Goal: Navigation & Orientation: Find specific page/section

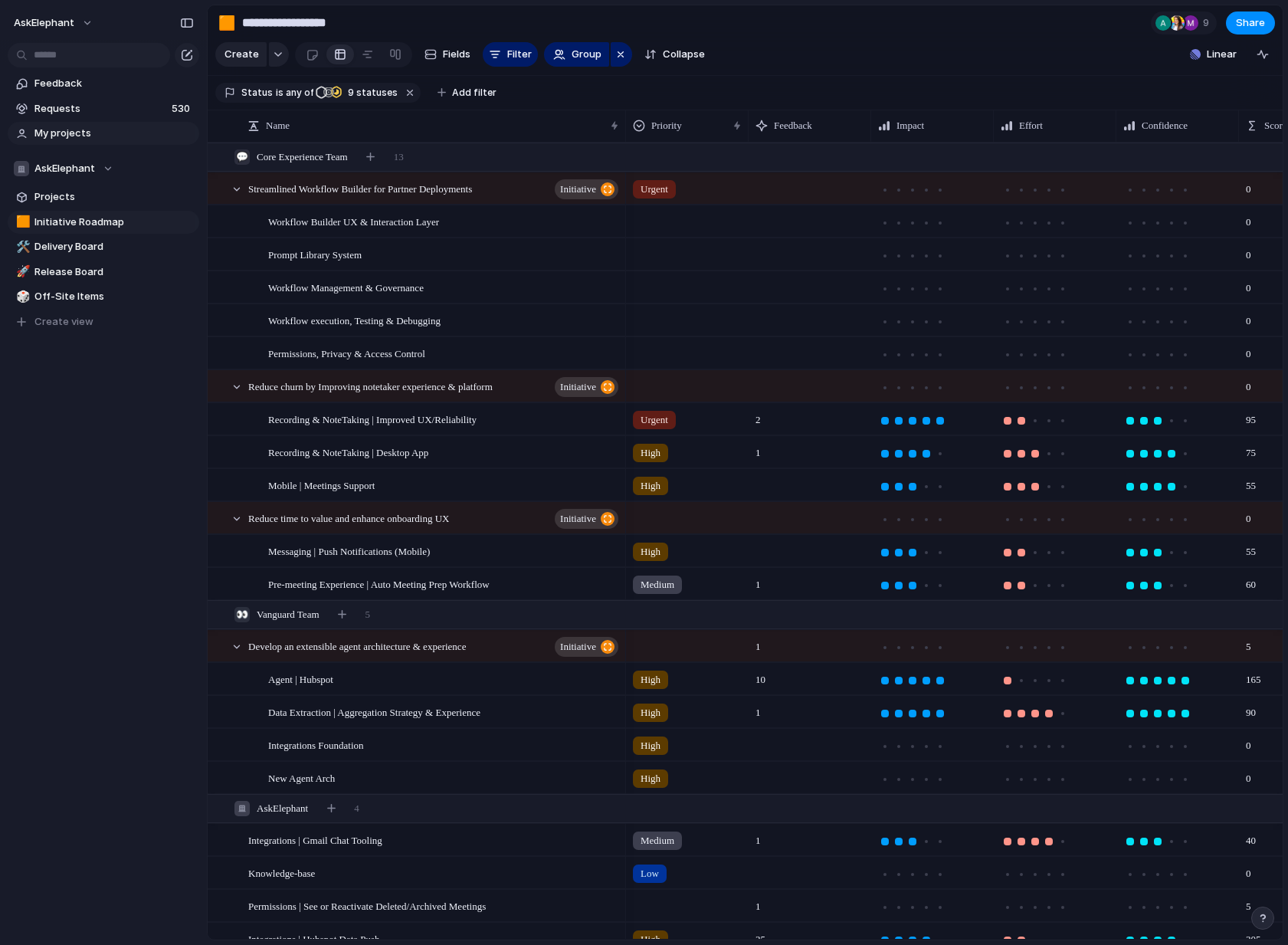
click at [82, 138] on span "My projects" at bounding box center [114, 134] width 159 height 16
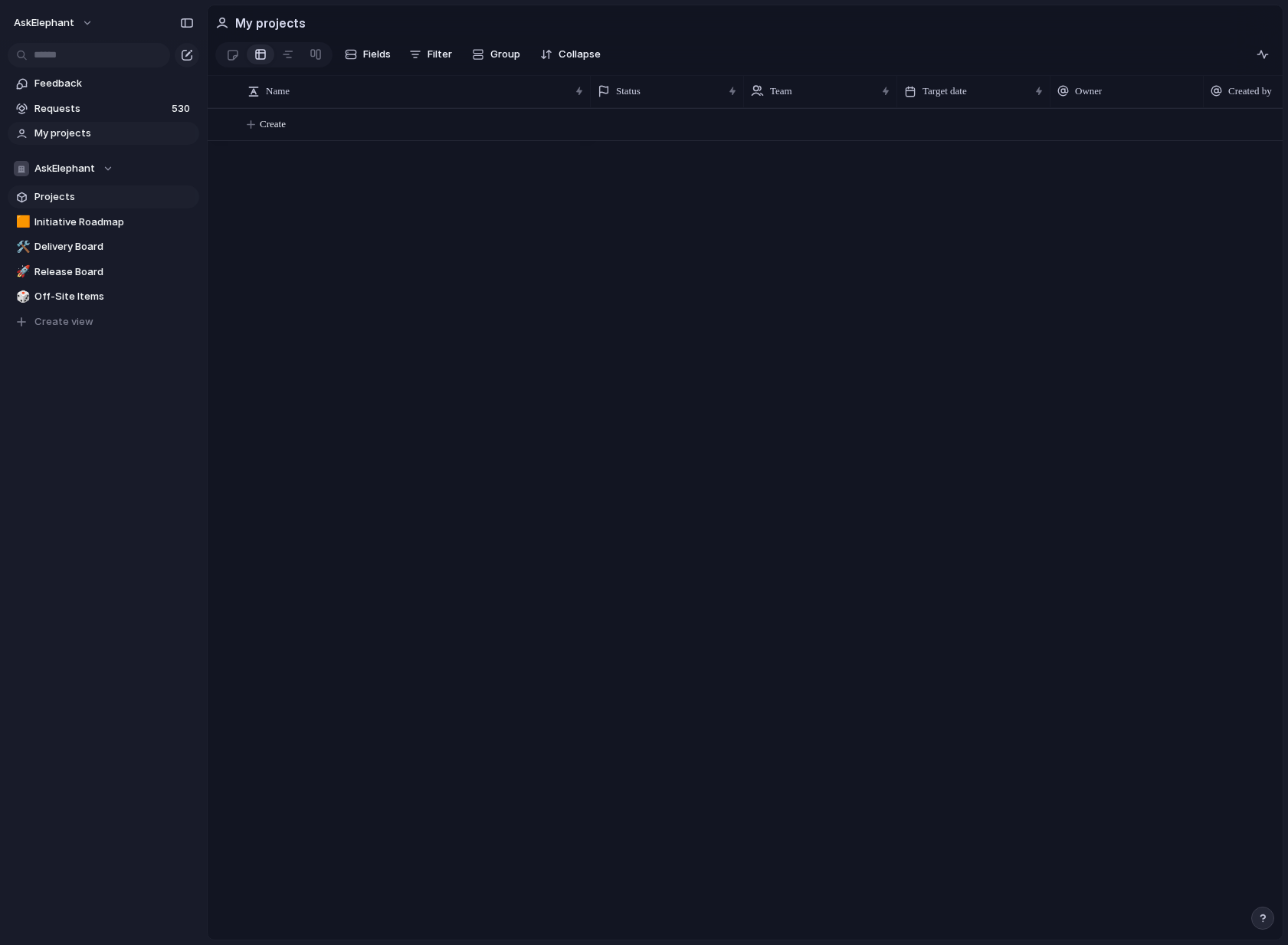
click at [81, 201] on span "Projects" at bounding box center [114, 198] width 159 height 16
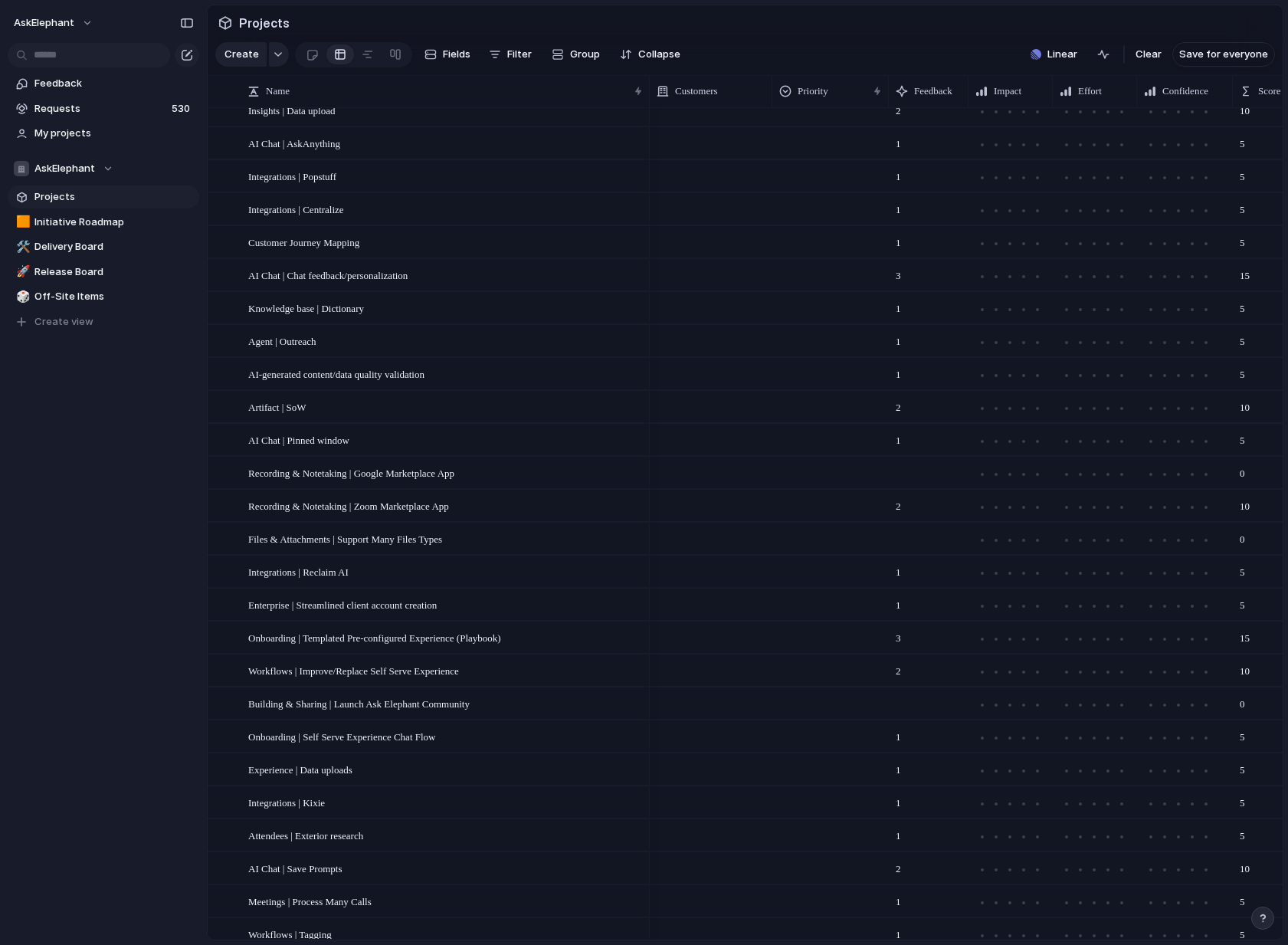
scroll to position [3728, 0]
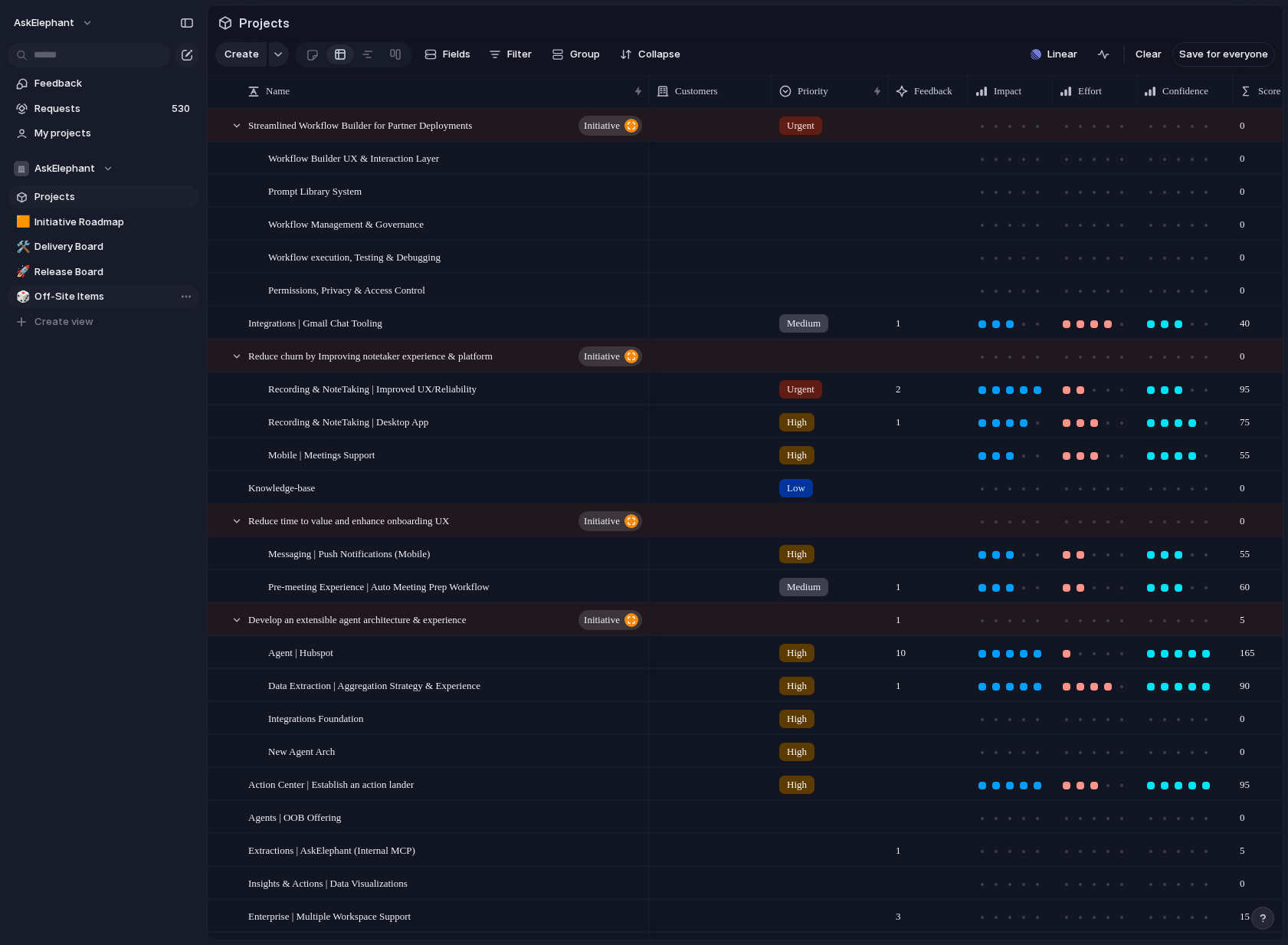
click at [84, 300] on span "Off-Site Items" at bounding box center [114, 297] width 159 height 16
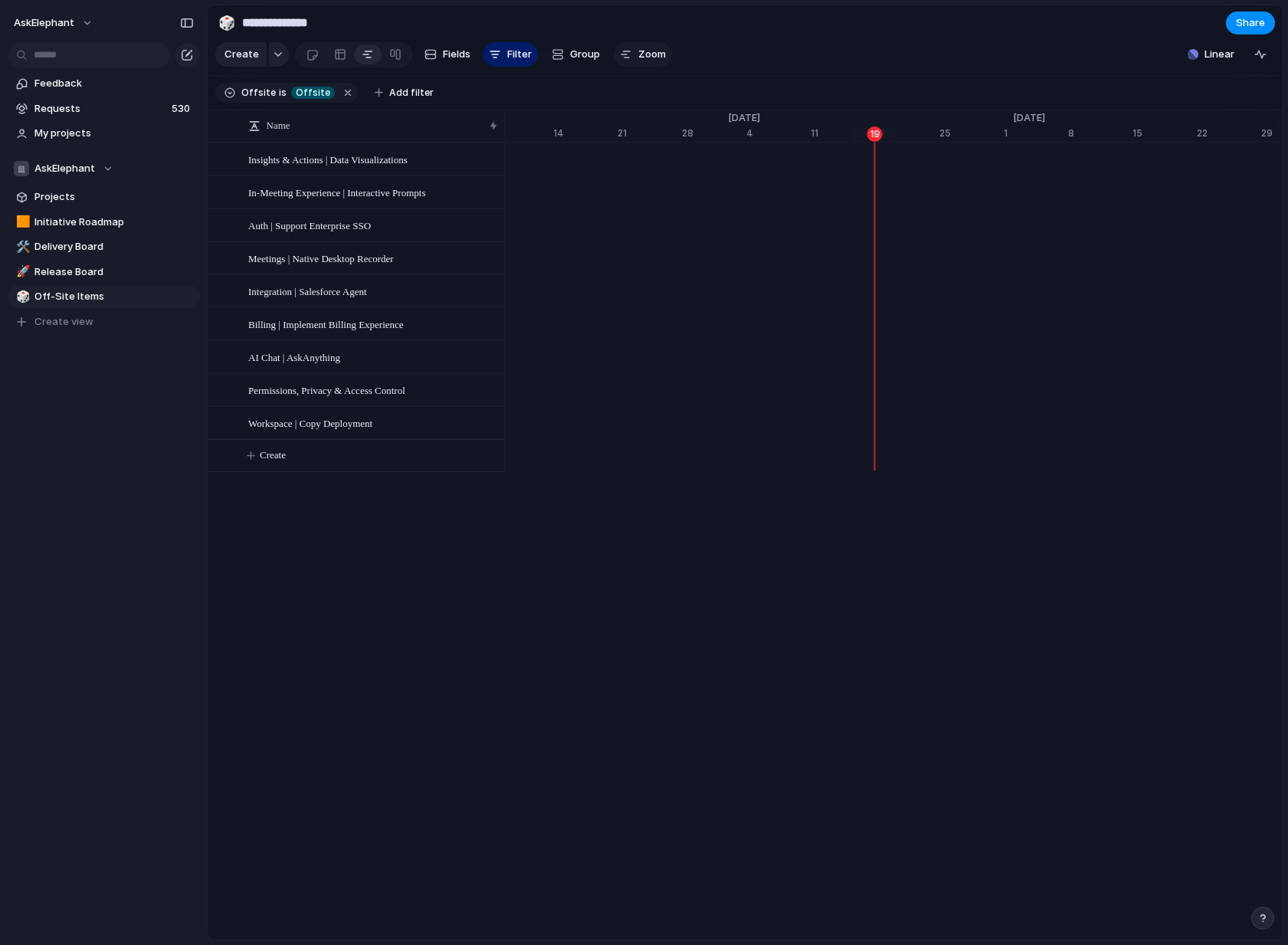
click at [643, 50] on span "Zoom" at bounding box center [652, 55] width 28 height 16
type input "*"
drag, startPoint x: 666, startPoint y: 86, endPoint x: 642, endPoint y: 89, distance: 24.2
click at [630, 56] on button "Zoom" at bounding box center [642, 54] width 58 height 25
type input "*"
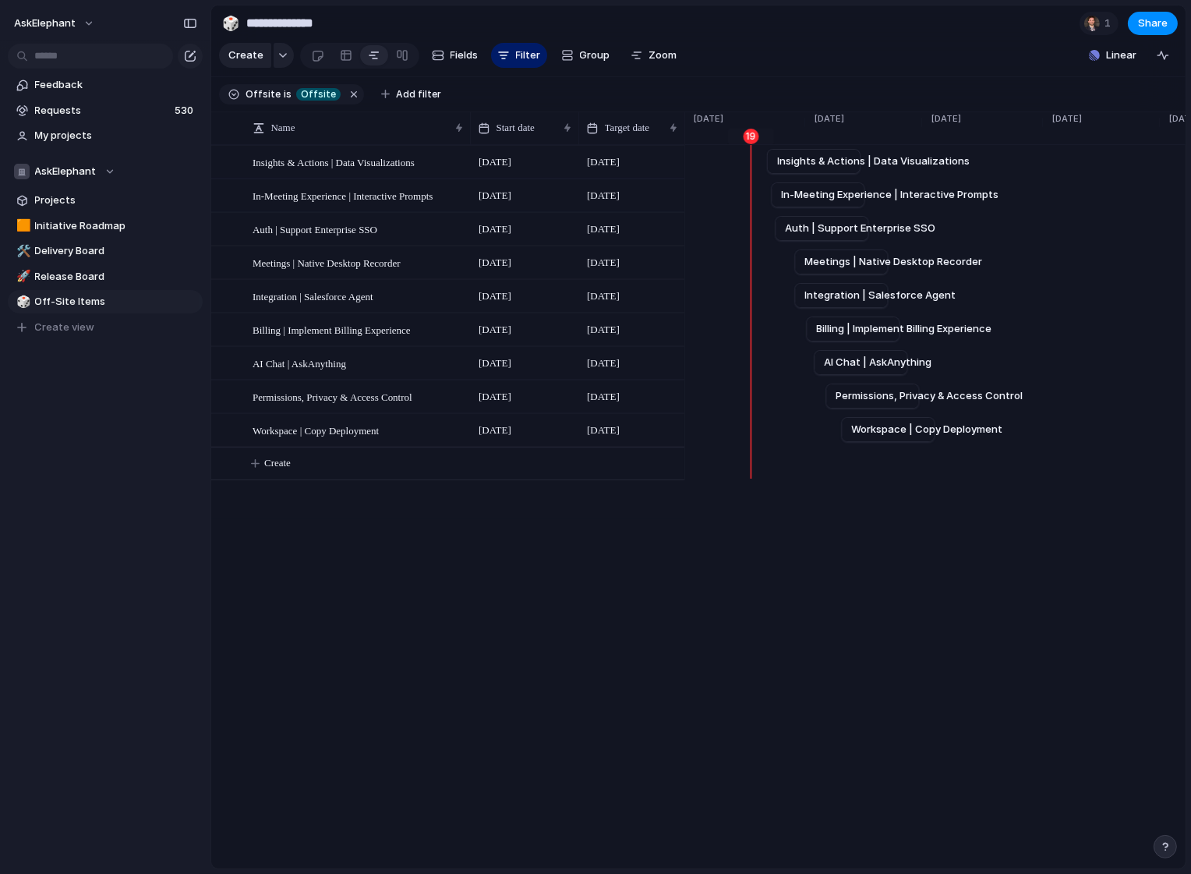
scroll to position [0, 4271]
click at [192, 26] on div "button" at bounding box center [190, 23] width 14 height 11
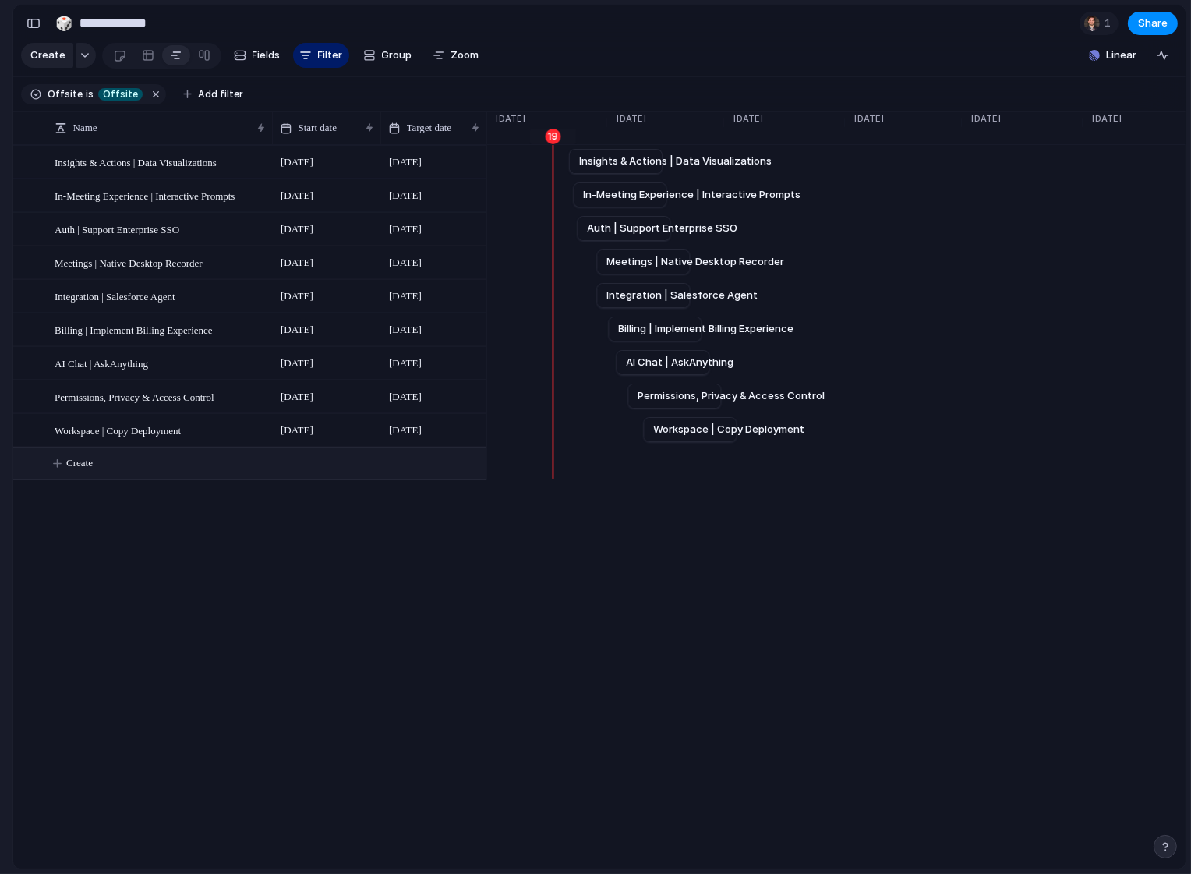
click at [82, 464] on span "Create" at bounding box center [79, 463] width 26 height 16
type textarea "**********"
click at [542, 662] on div "Name Target date Start date Permissions, Privacy & Access Control 30 September …" at bounding box center [599, 490] width 1172 height 757
click at [443, 607] on div "Name Target date Start date Security | Role Based Access Permissions 30 Septemb…" at bounding box center [599, 490] width 1172 height 757
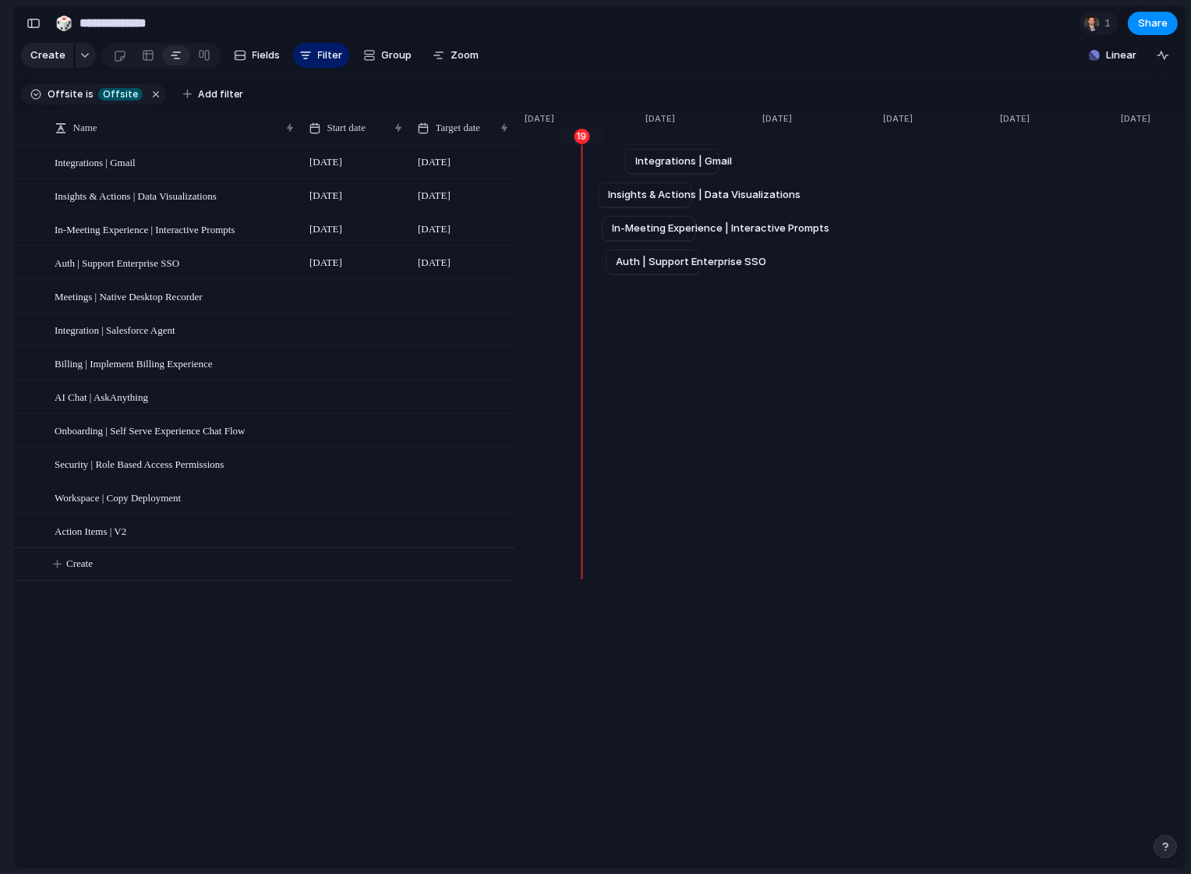
click at [100, 652] on div "Name Target date Start date Security | Role Based Access Permissions Insights &…" at bounding box center [599, 490] width 1172 height 757
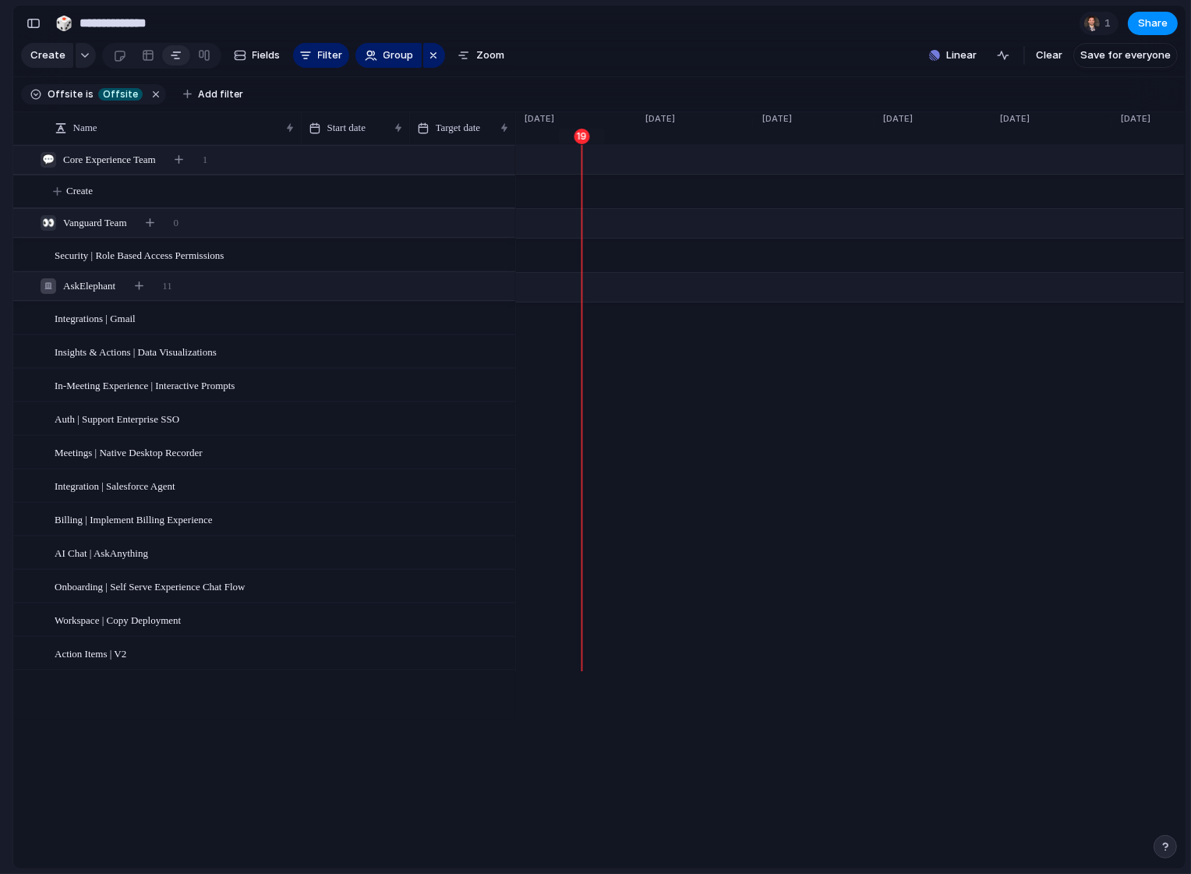
scroll to position [0, 4011]
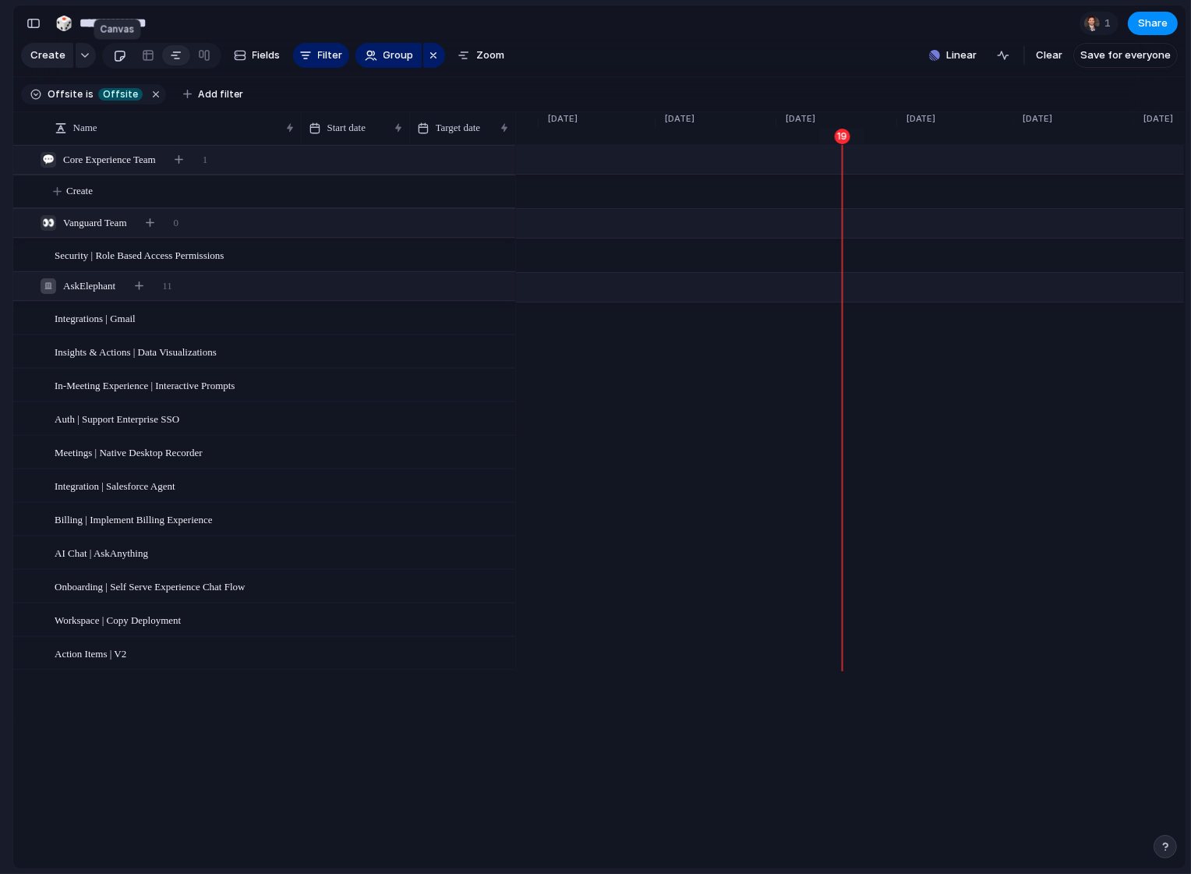
click at [120, 58] on div at bounding box center [119, 56] width 13 height 26
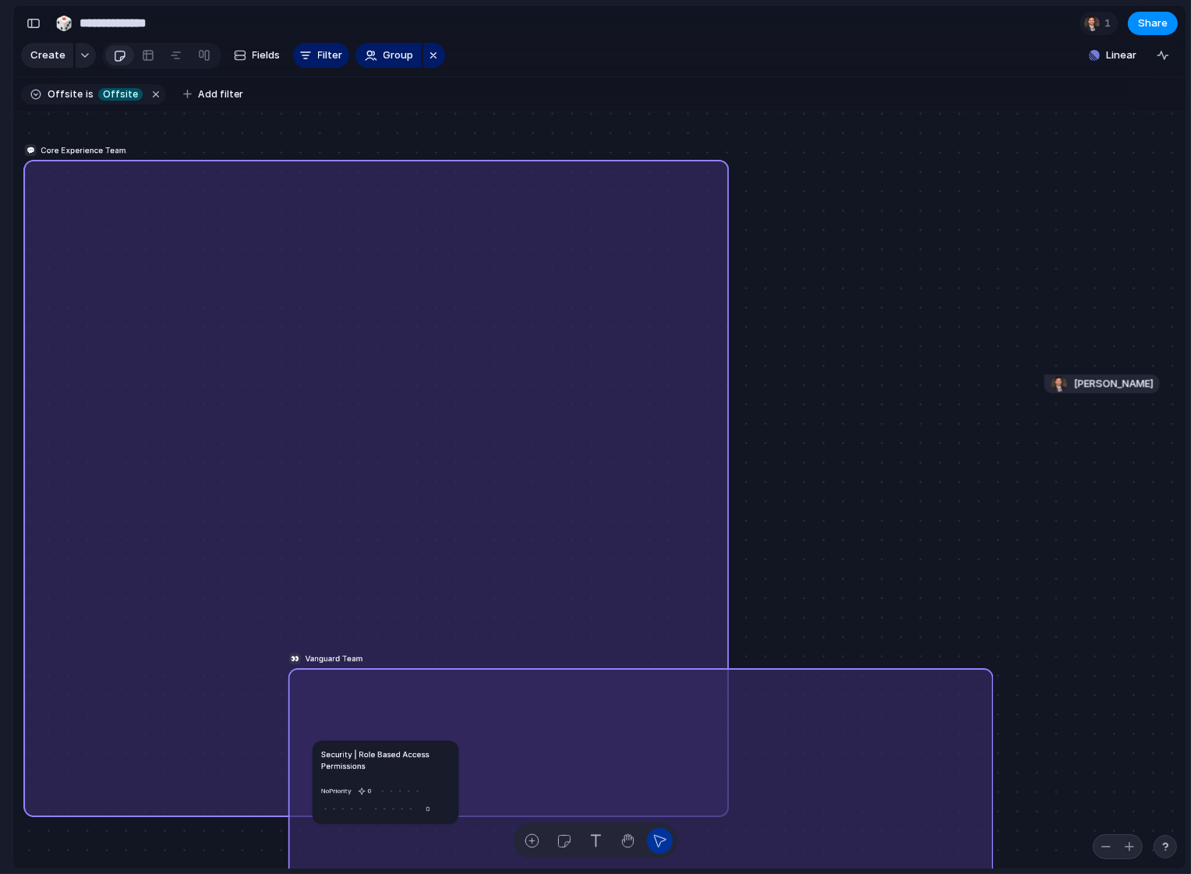
drag, startPoint x: 835, startPoint y: 180, endPoint x: 341, endPoint y: 689, distance: 709.4
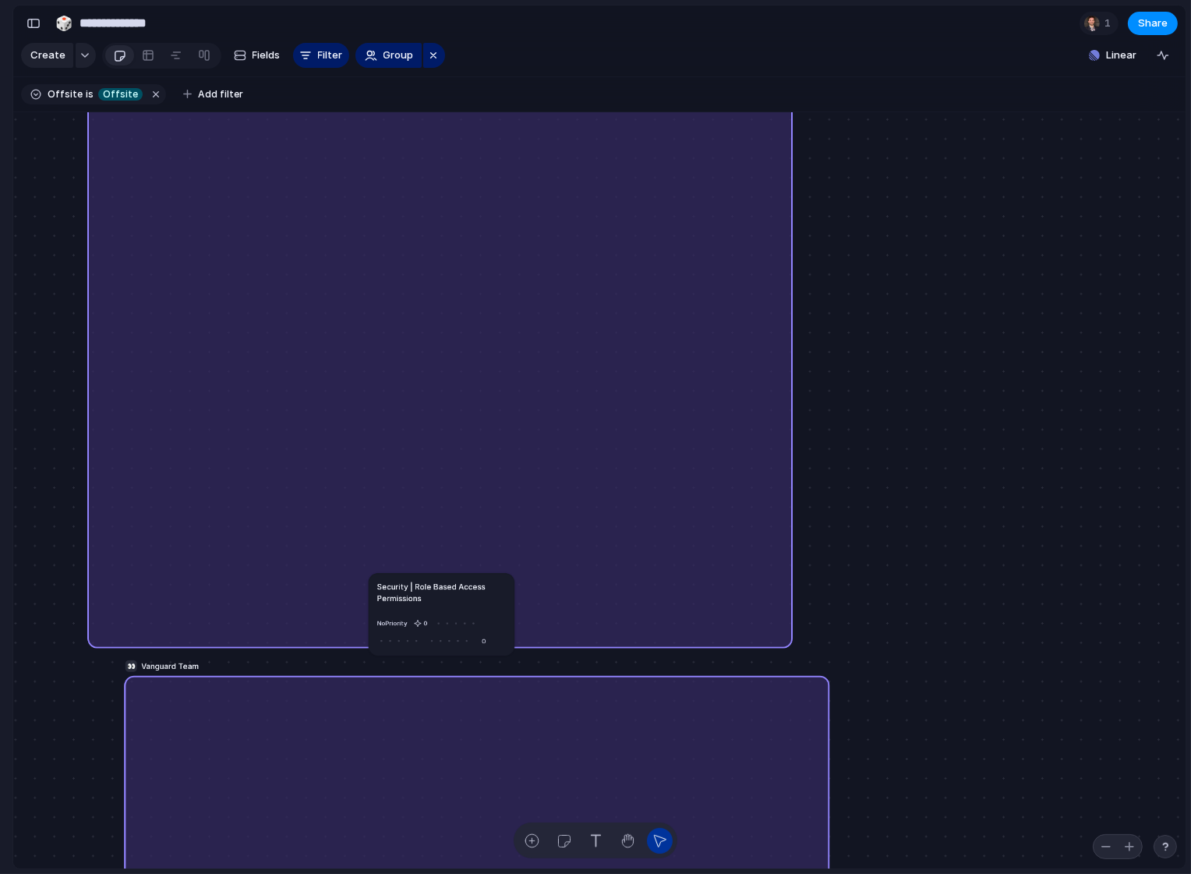
drag, startPoint x: 419, startPoint y: 521, endPoint x: 184, endPoint y: 703, distance: 297.1
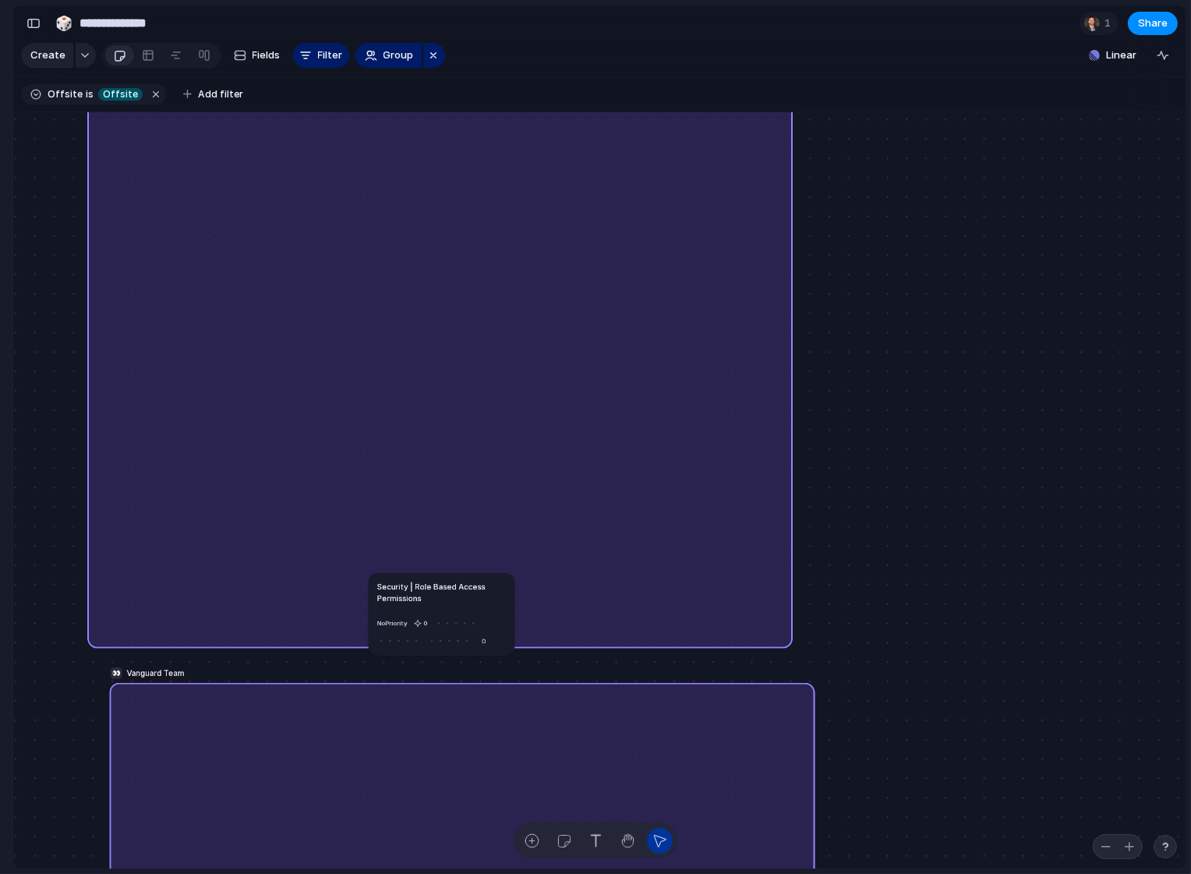
click at [431, 461] on div "💬 Core Experience Team" at bounding box center [439, 319] width 705 height 657
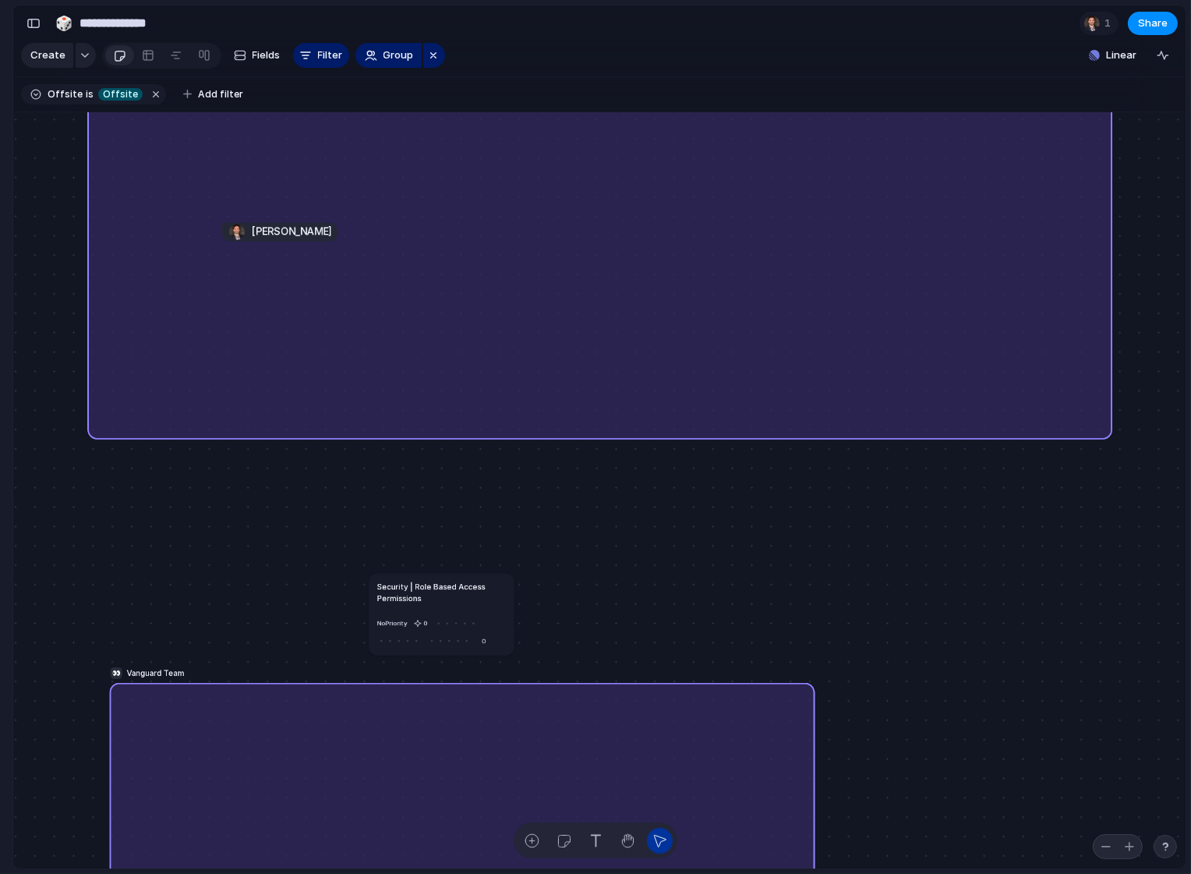
drag, startPoint x: 789, startPoint y: 641, endPoint x: 1108, endPoint y: 432, distance: 381.8
click at [1108, 432] on div at bounding box center [1107, 433] width 7 height 7
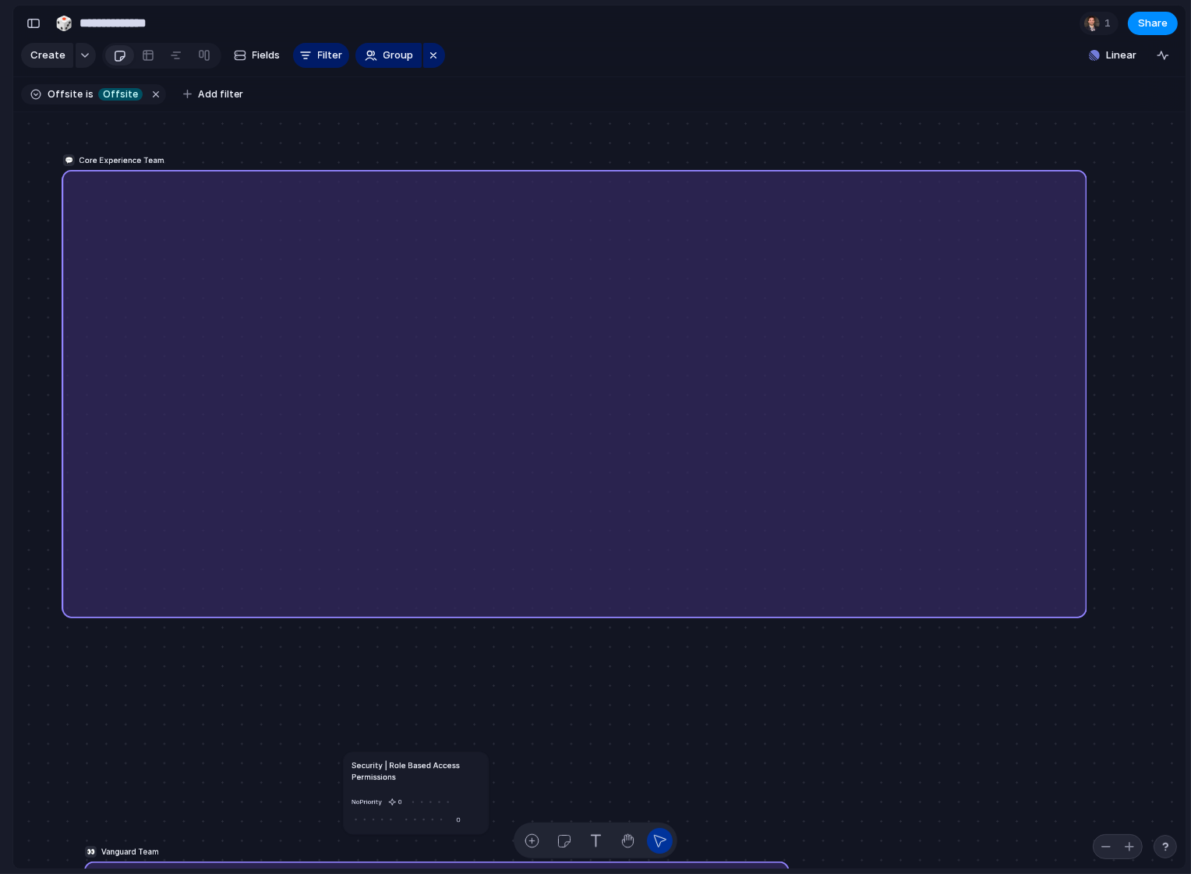
click at [1083, 607] on div "💬 Core Experience Team" at bounding box center [574, 393] width 1025 height 448
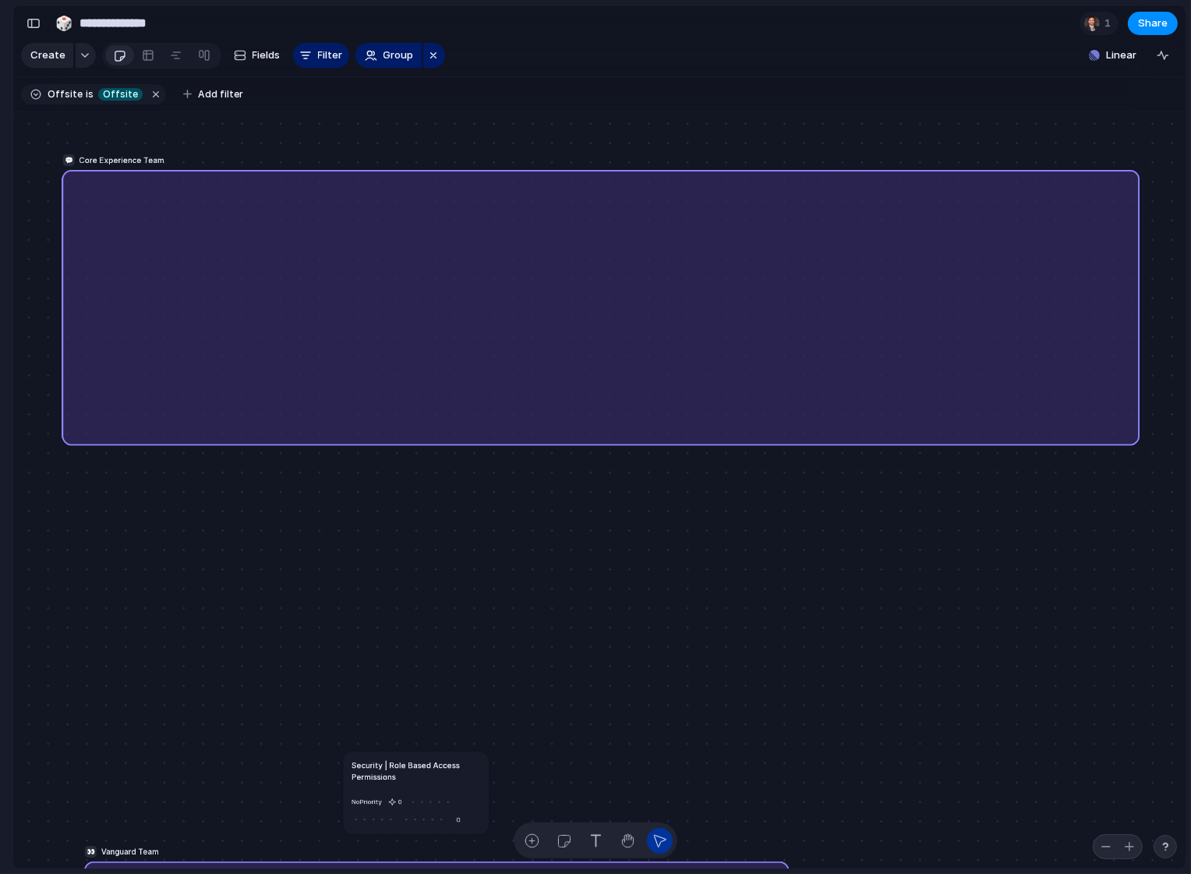
drag, startPoint x: 1084, startPoint y: 610, endPoint x: 1137, endPoint y: 438, distance: 180.2
click at [1137, 438] on div at bounding box center [1134, 439] width 7 height 7
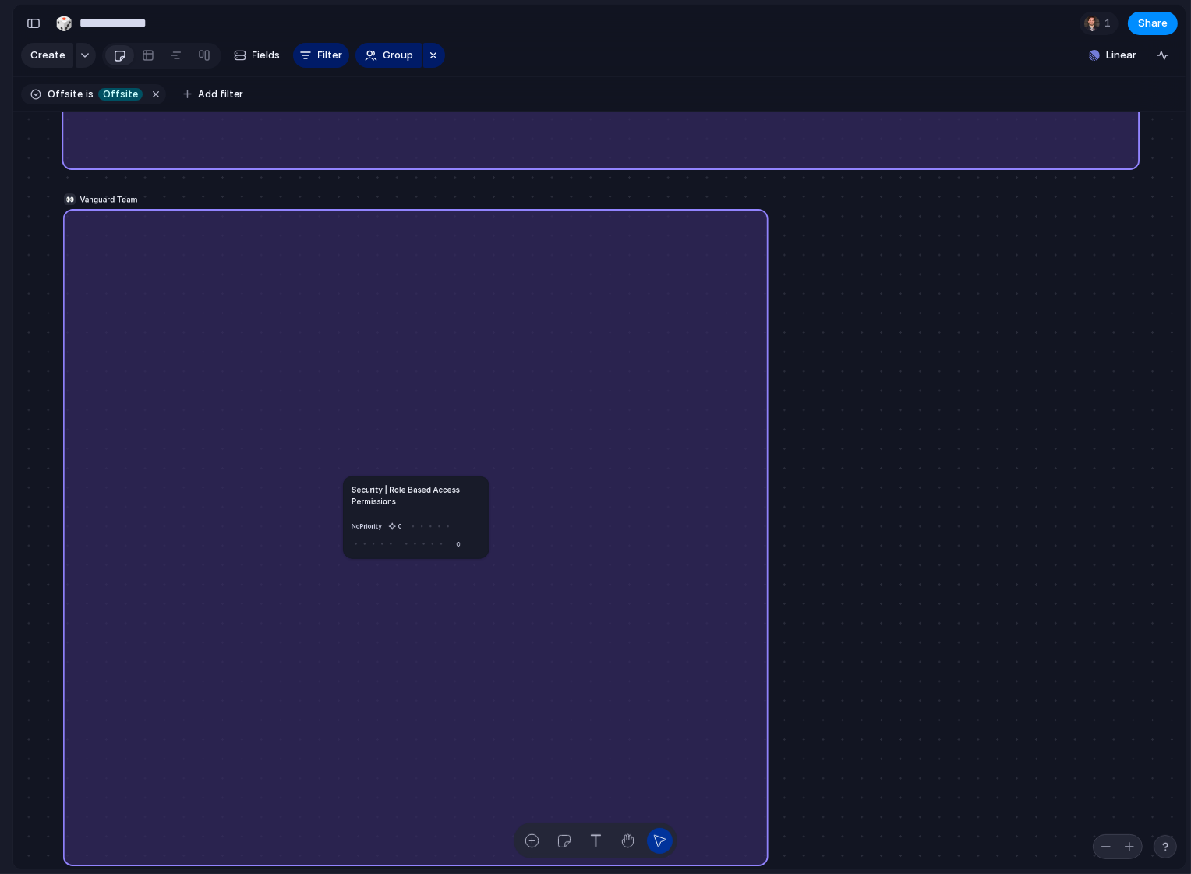
drag, startPoint x: 352, startPoint y: 667, endPoint x: 331, endPoint y: 291, distance: 377.0
click at [331, 291] on div "👀 Vanguard Team" at bounding box center [415, 537] width 705 height 657
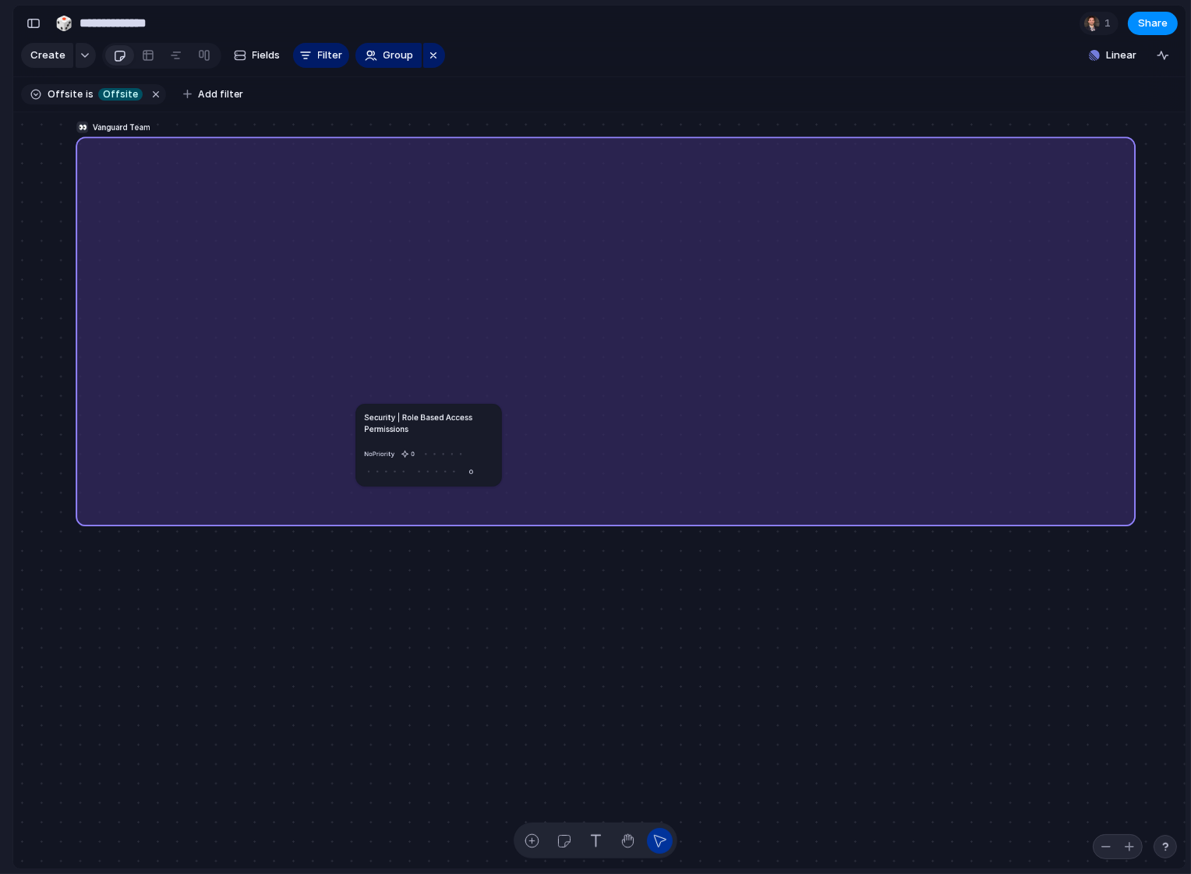
drag, startPoint x: 774, startPoint y: 788, endPoint x: 1130, endPoint y: 520, distance: 445.8
click at [1130, 520] on div at bounding box center [1130, 521] width 7 height 7
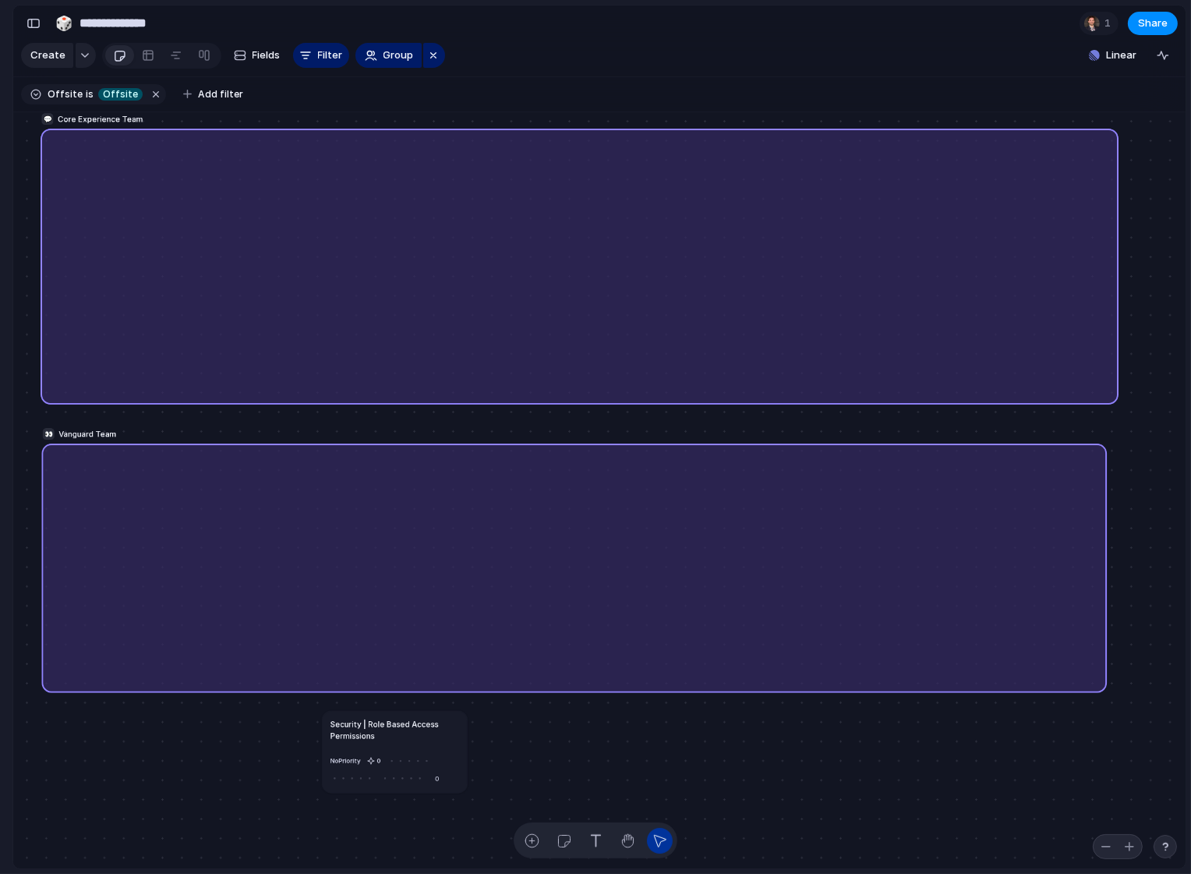
drag, startPoint x: 1098, startPoint y: 826, endPoint x: 1101, endPoint y: 684, distance: 142.7
click at [1101, 684] on div at bounding box center [1101, 687] width 7 height 7
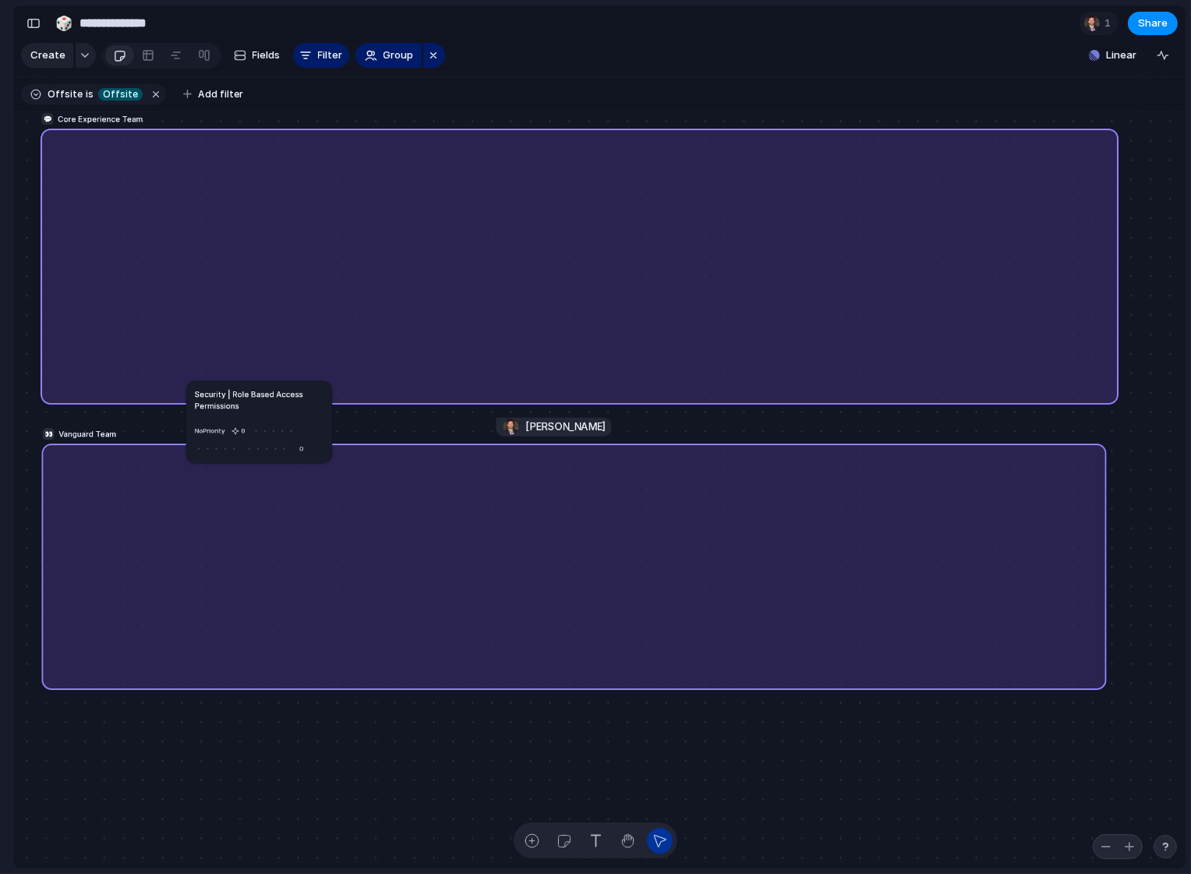
drag, startPoint x: 394, startPoint y: 739, endPoint x: 259, endPoint y: 409, distance: 356.5
click at [259, 409] on h1 "Security | Role Based Access Permissions" at bounding box center [259, 399] width 129 height 23
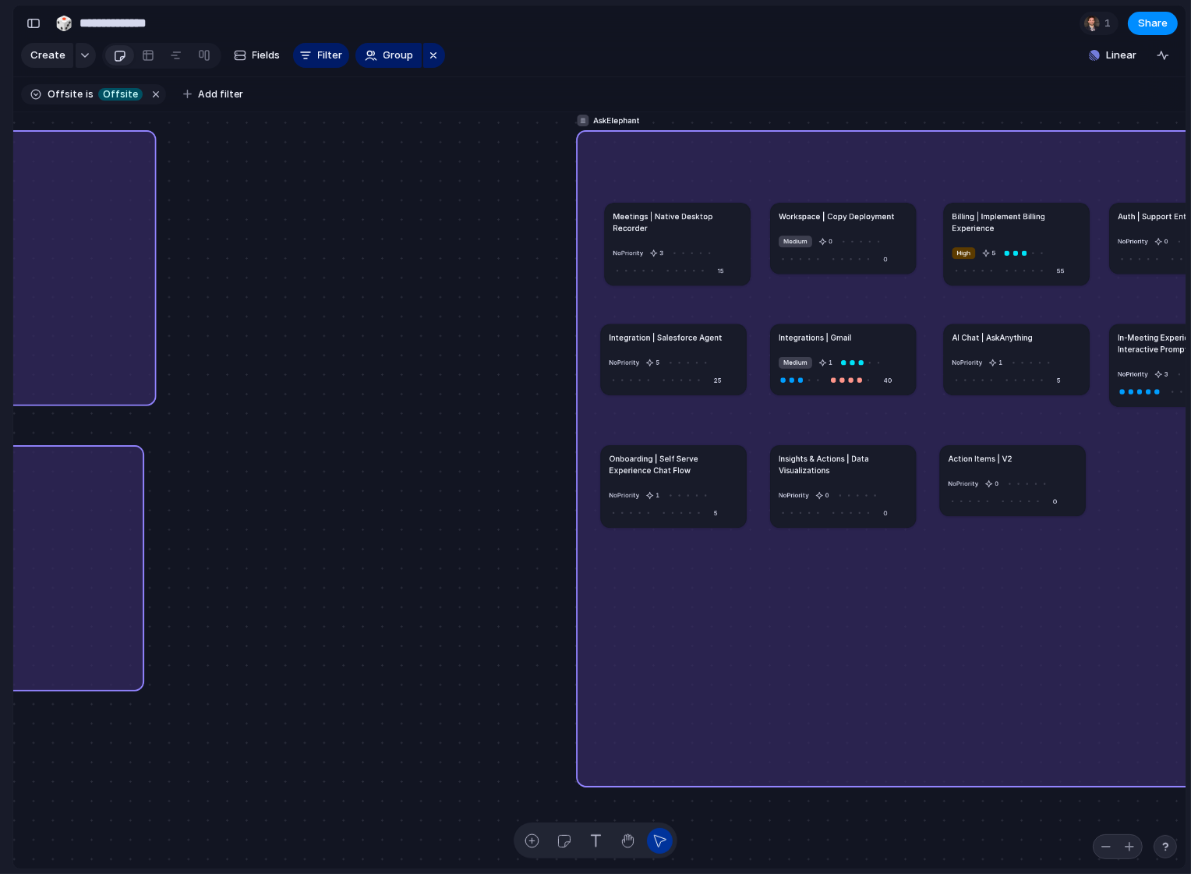
click at [615, 132] on div "AskElephant" at bounding box center [928, 457] width 705 height 657
drag, startPoint x: 709, startPoint y: 224, endPoint x: 700, endPoint y: 219, distance: 10.5
click at [700, 219] on h1 "Meetings | Native Desktop Recorder" at bounding box center [666, 217] width 129 height 23
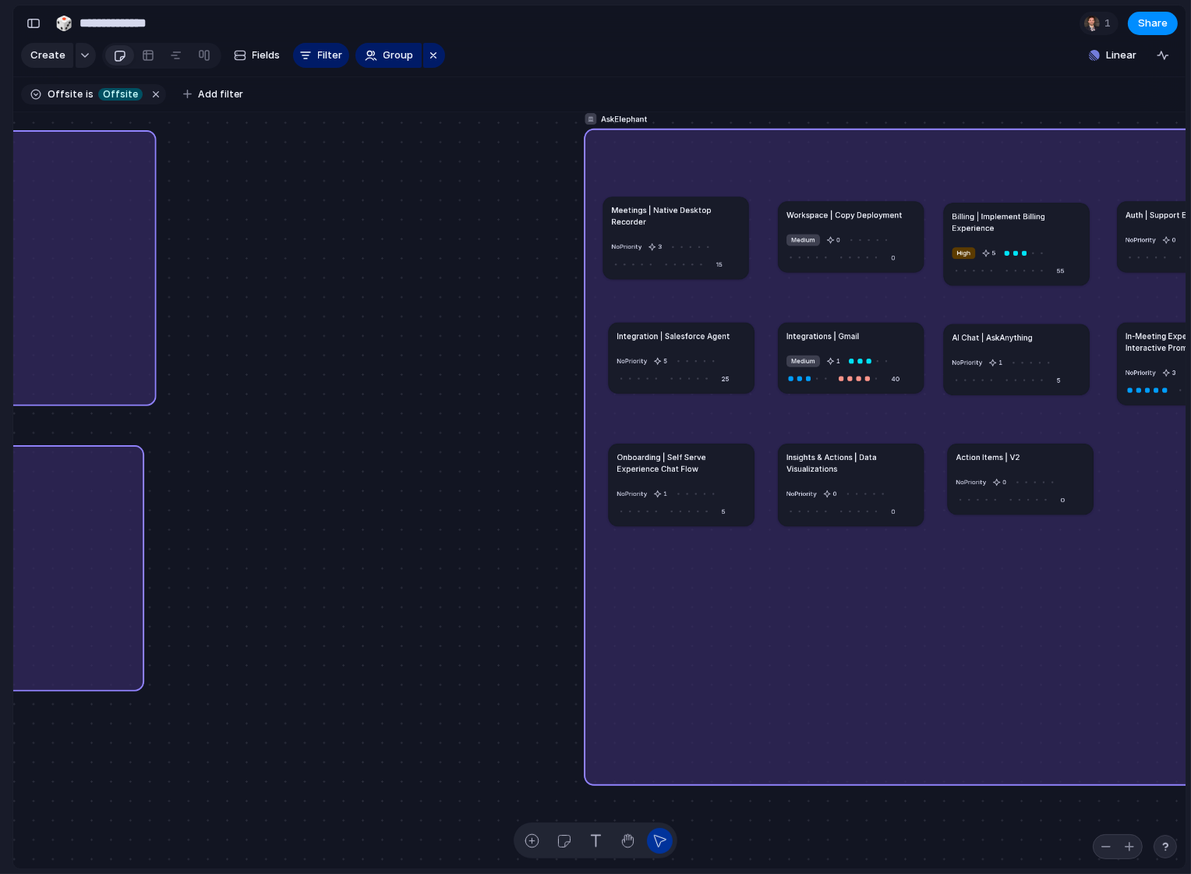
drag, startPoint x: 719, startPoint y: 143, endPoint x: 727, endPoint y: 142, distance: 7.9
click at [727, 142] on div "AskElephant" at bounding box center [936, 456] width 705 height 657
click at [971, 235] on article "Billing | Implement Billing Experience High 5 55" at bounding box center [1017, 235] width 145 height 83
click at [987, 341] on h1 "AI Chat | AskAnything" at bounding box center [992, 344] width 80 height 12
click at [991, 330] on article "AI Chat | AskAnything No Priority 1 5" at bounding box center [1020, 362] width 145 height 71
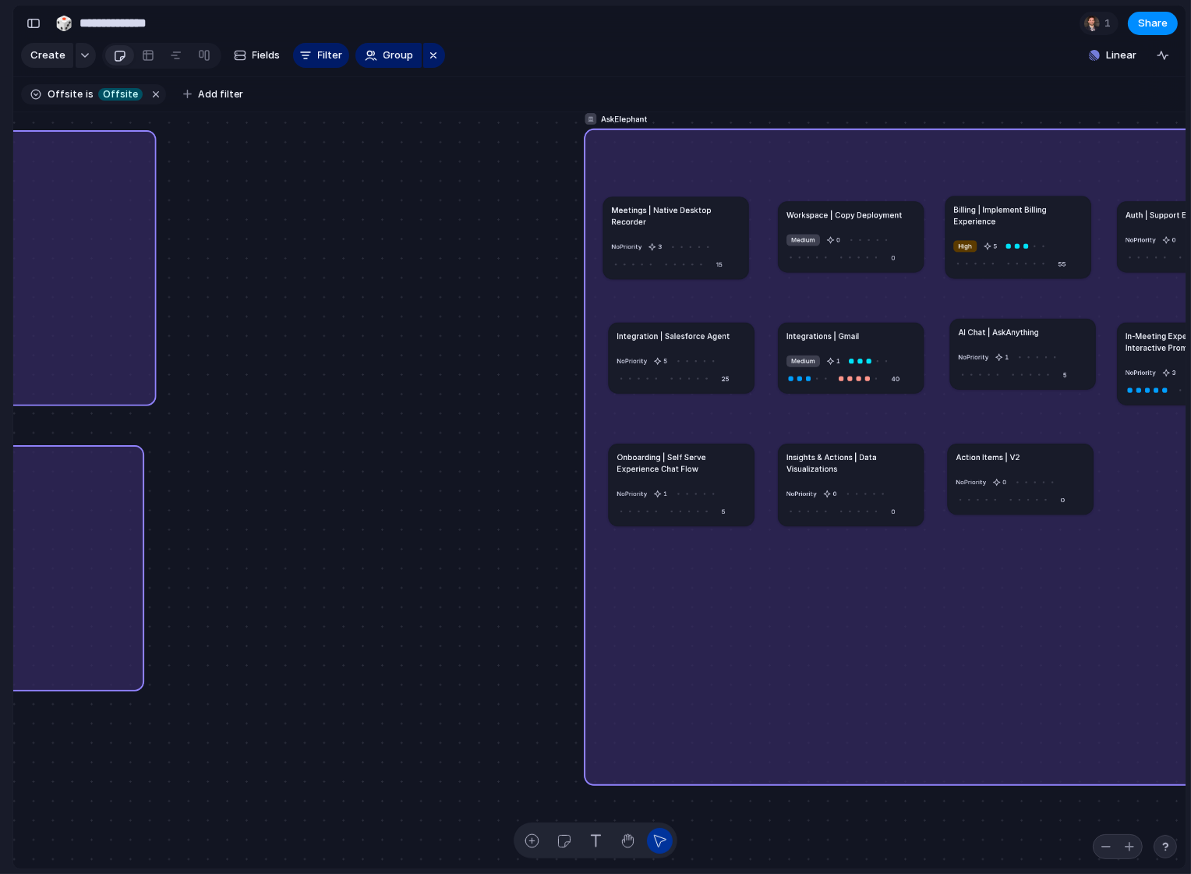
click at [993, 328] on article "AI Chat | AskAnything No Priority 1 5" at bounding box center [1022, 354] width 145 height 71
click at [1000, 341] on article "AI Chat | AskAnything No Priority 1 5" at bounding box center [1029, 375] width 145 height 71
click at [991, 320] on article "AI Chat | AskAnything No Priority 1 5" at bounding box center [1020, 353] width 145 height 71
click at [1002, 329] on article "AI Chat | AskAnything No Priority 1 5" at bounding box center [1021, 361] width 145 height 71
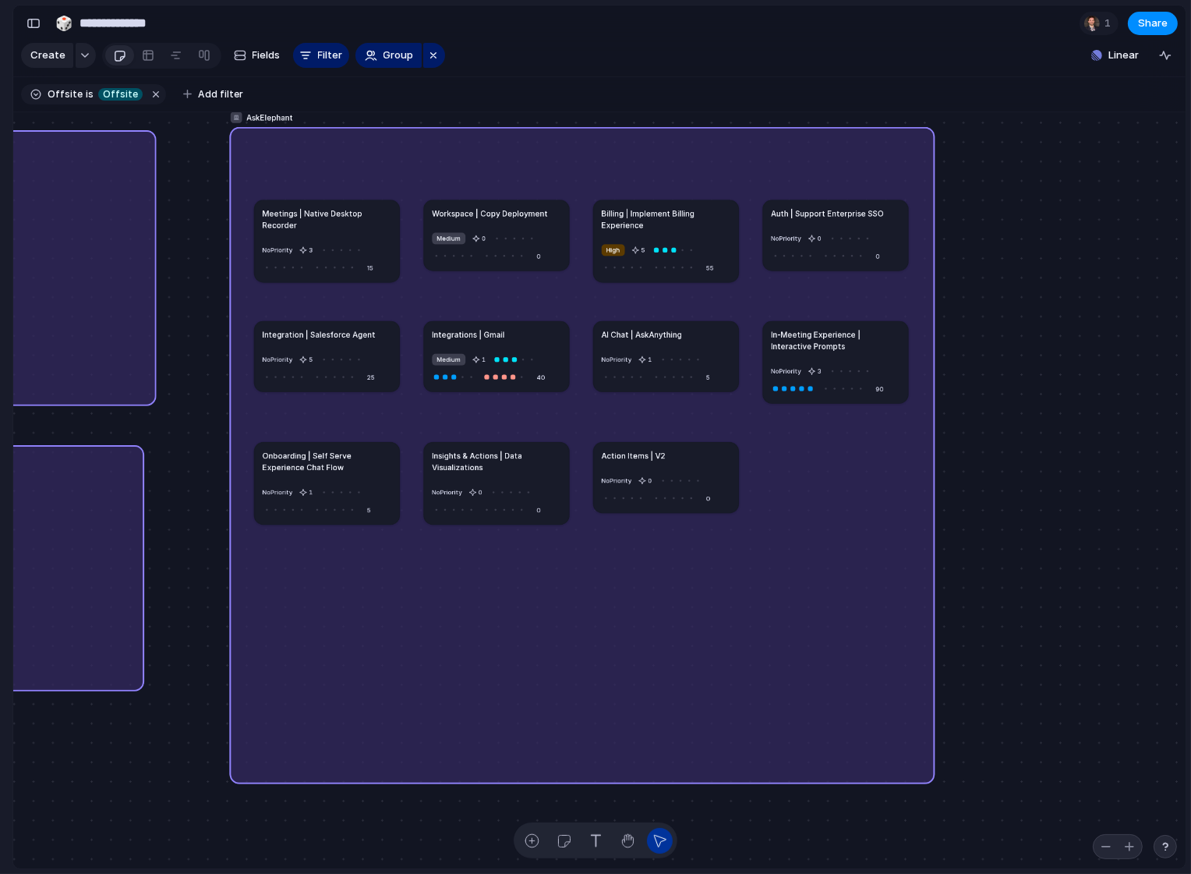
drag, startPoint x: 735, startPoint y: 148, endPoint x: 448, endPoint y: 142, distance: 286.9
click at [448, 142] on div "AskElephant" at bounding box center [582, 454] width 705 height 657
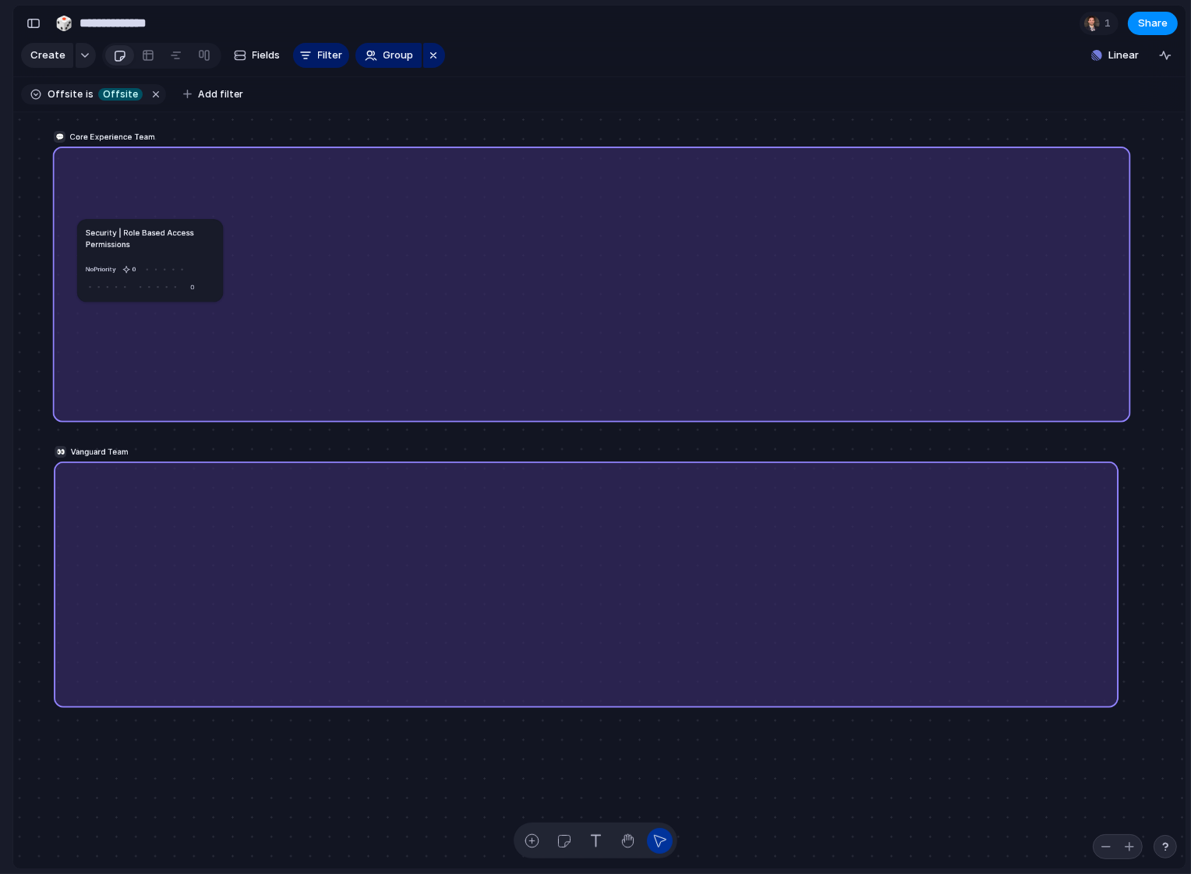
click at [474, 411] on div "💬 Core Experience Team" at bounding box center [592, 284] width 1078 height 276
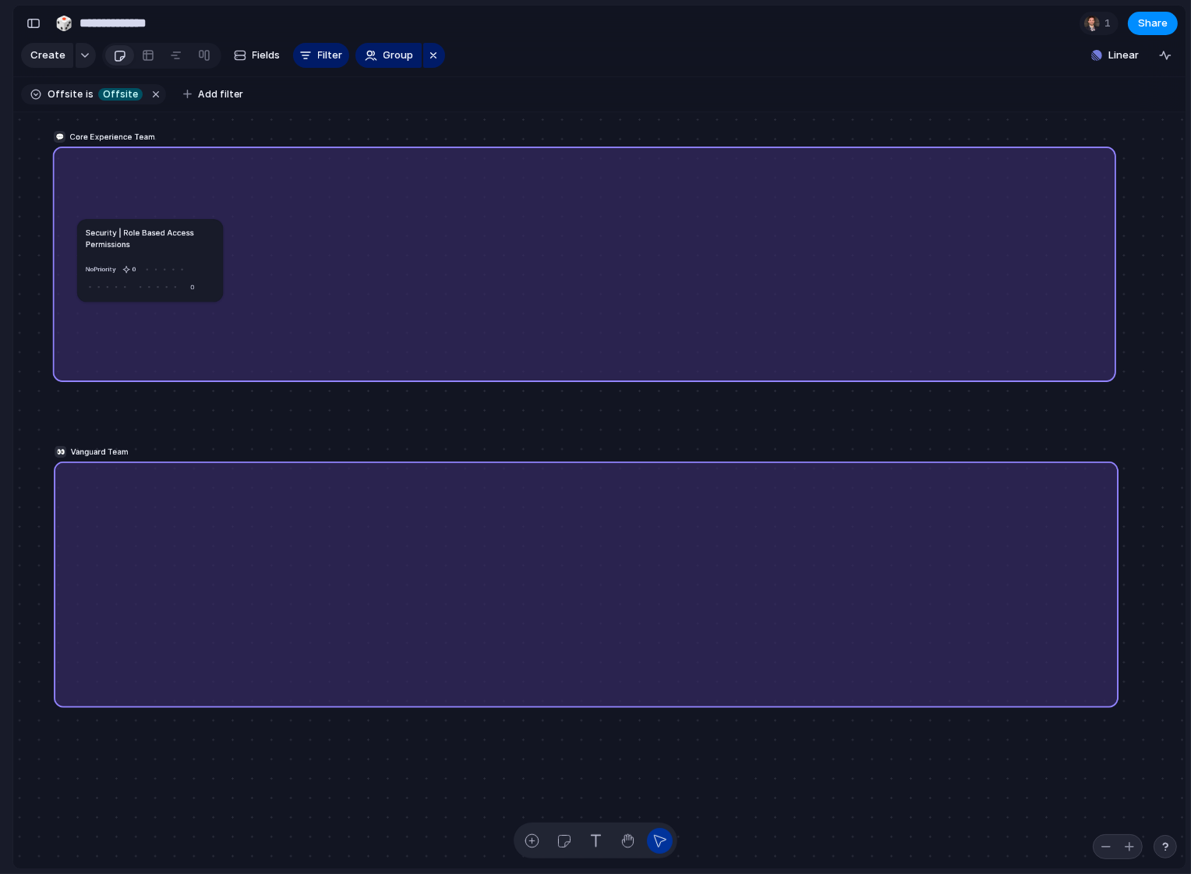
drag, startPoint x: 1124, startPoint y: 417, endPoint x: 1109, endPoint y: 376, distance: 43.1
click at [1109, 376] on div at bounding box center [1110, 376] width 7 height 7
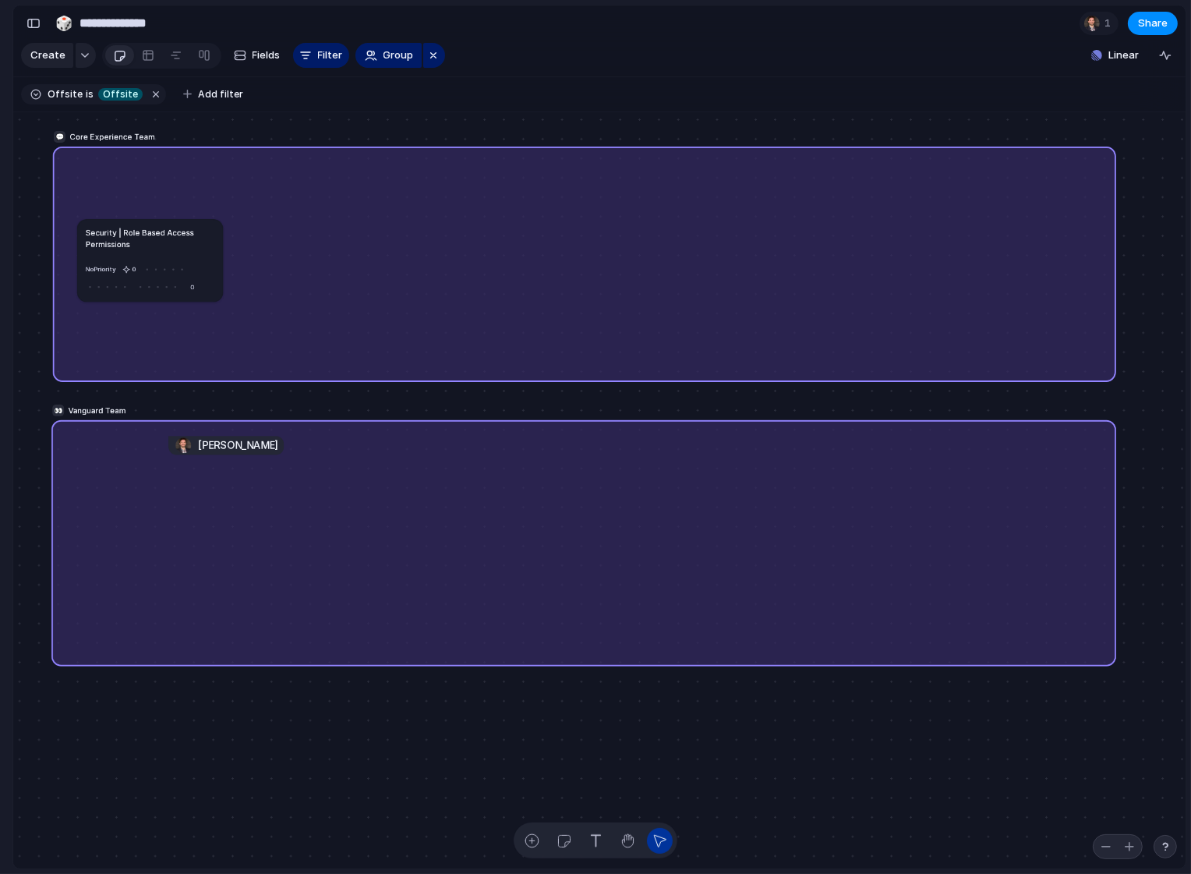
drag, startPoint x: 702, startPoint y: 582, endPoint x: 700, endPoint y: 542, distance: 40.6
click at [700, 542] on div "👀 Vanguard Team" at bounding box center [583, 542] width 1065 height 246
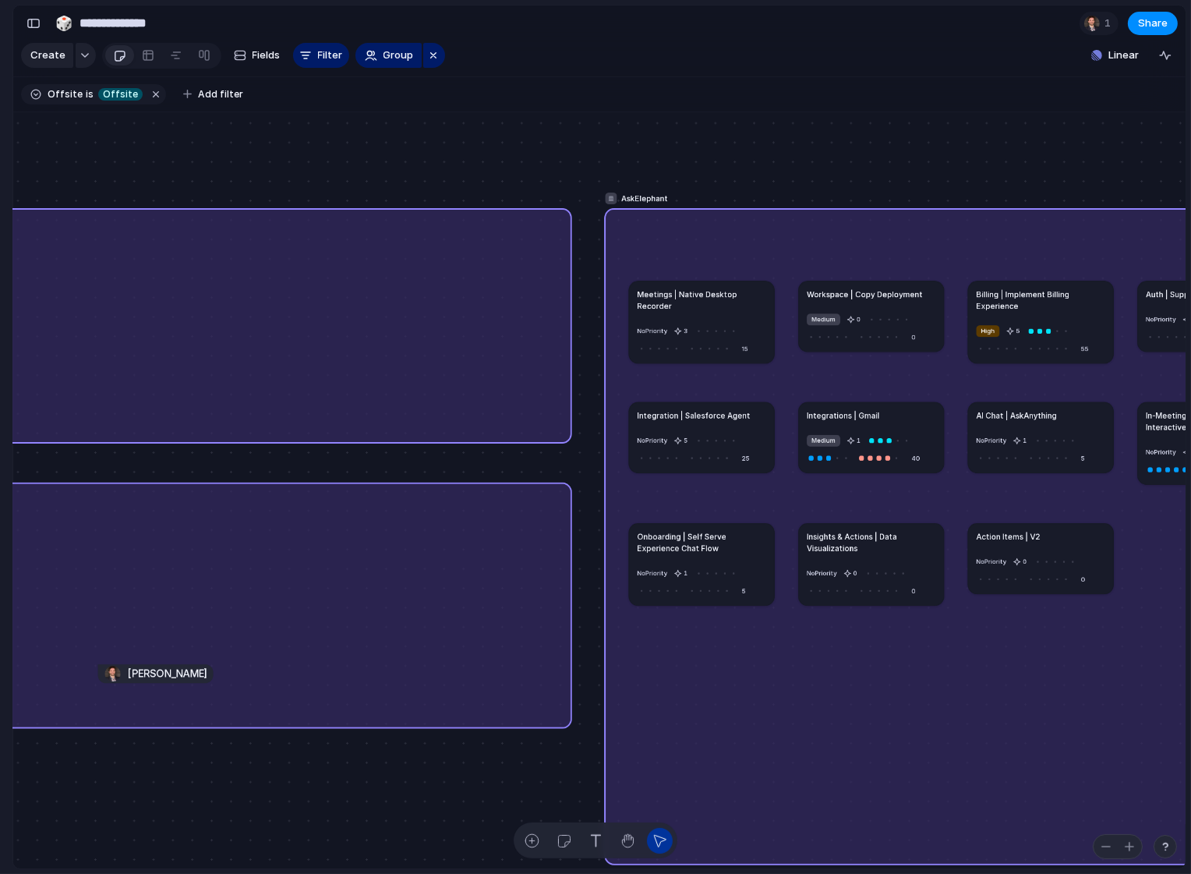
drag, startPoint x: 750, startPoint y: 232, endPoint x: 694, endPoint y: 235, distance: 55.4
click at [694, 235] on div "AskElephant" at bounding box center [956, 535] width 705 height 657
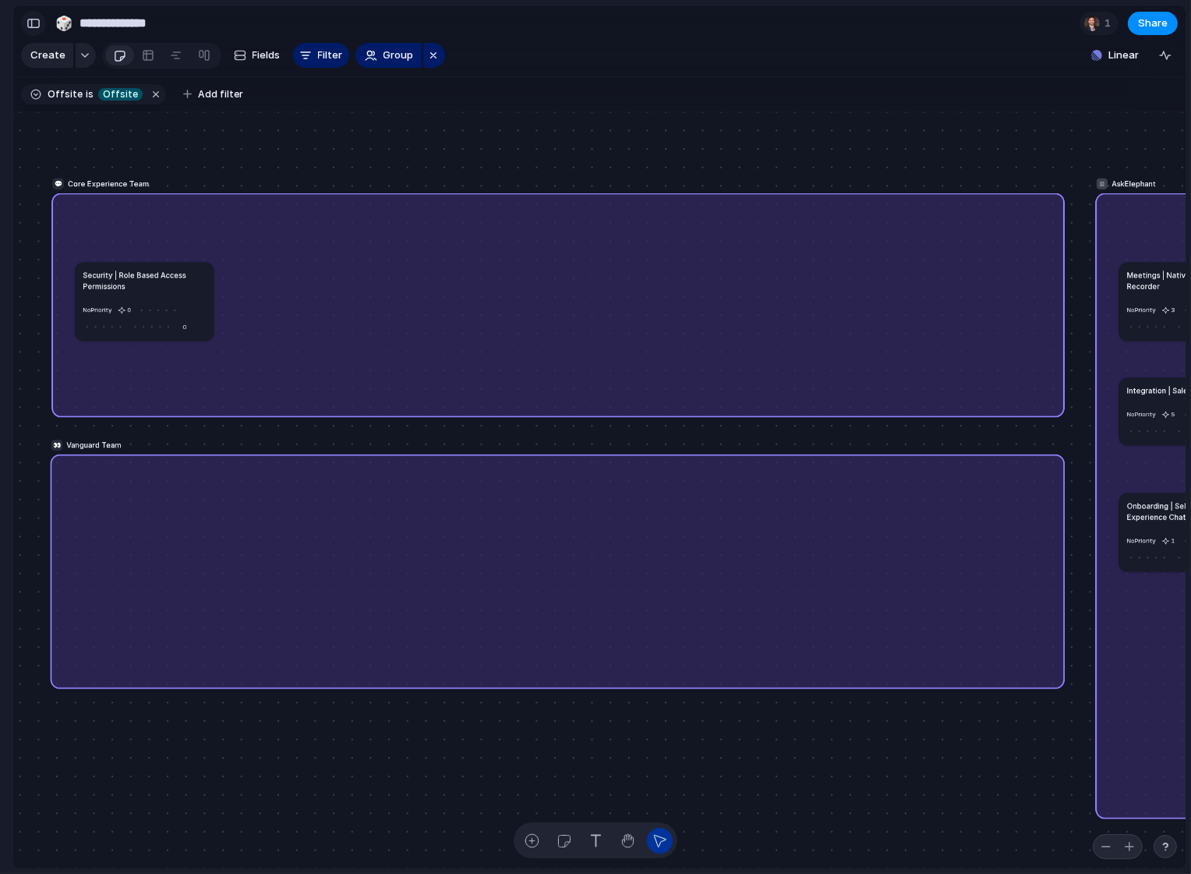
click at [34, 24] on div "button" at bounding box center [33, 23] width 14 height 11
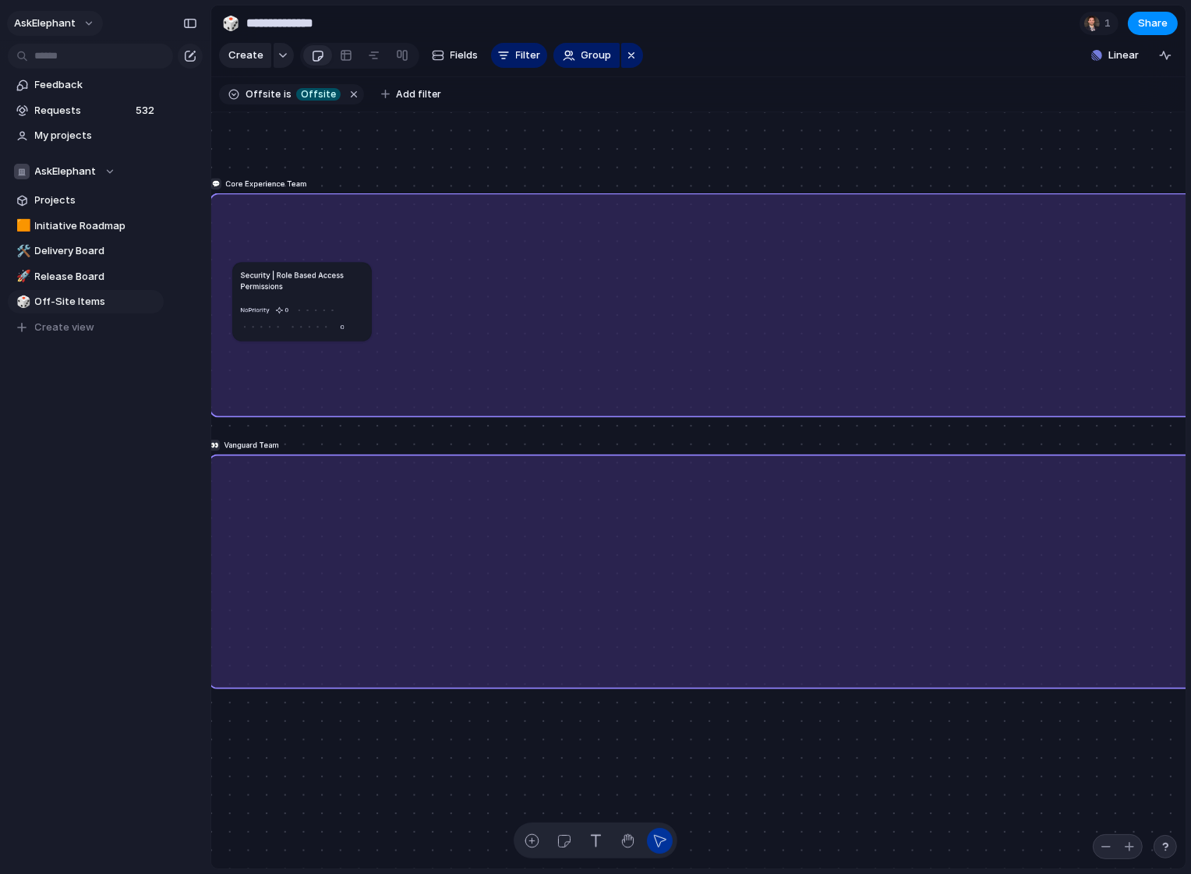
click at [51, 22] on span "AskElephant" at bounding box center [45, 24] width 62 height 16
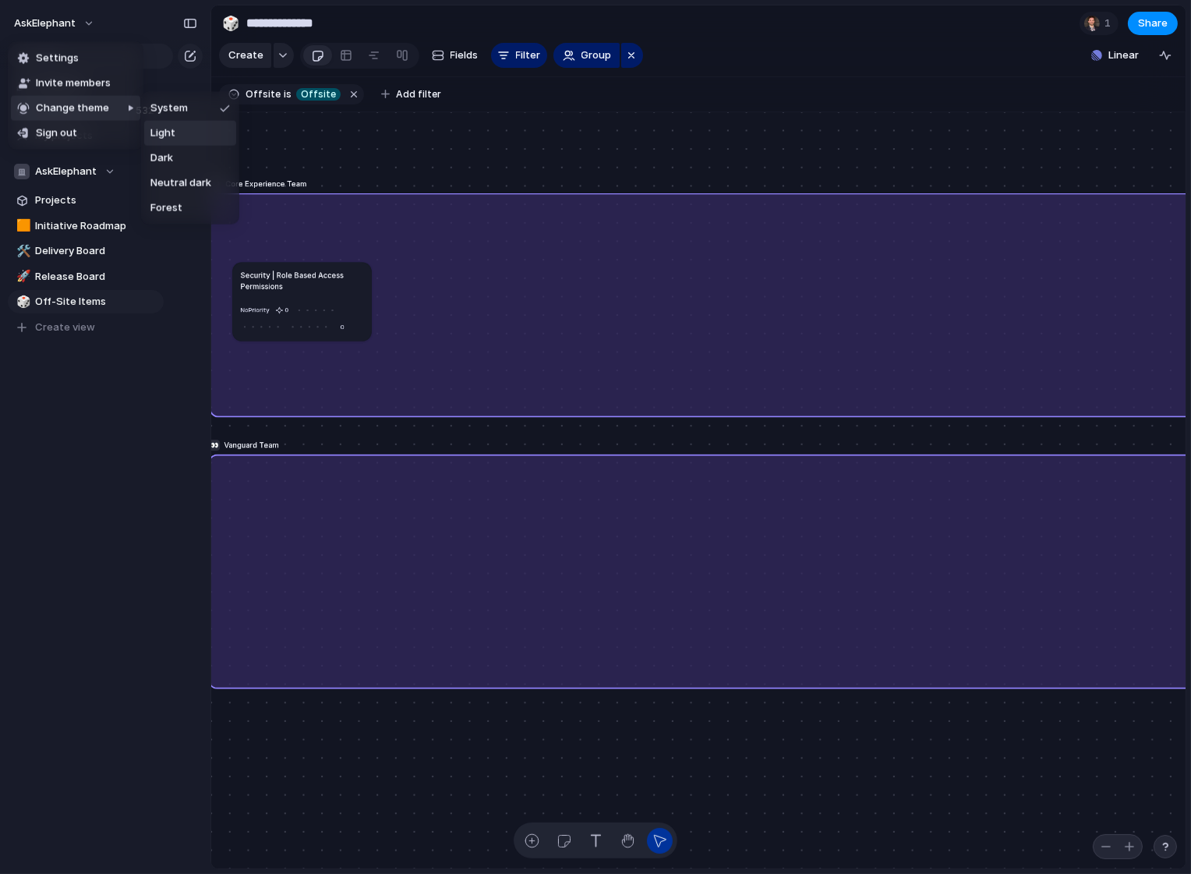
click at [194, 136] on li "Light" at bounding box center [190, 133] width 92 height 25
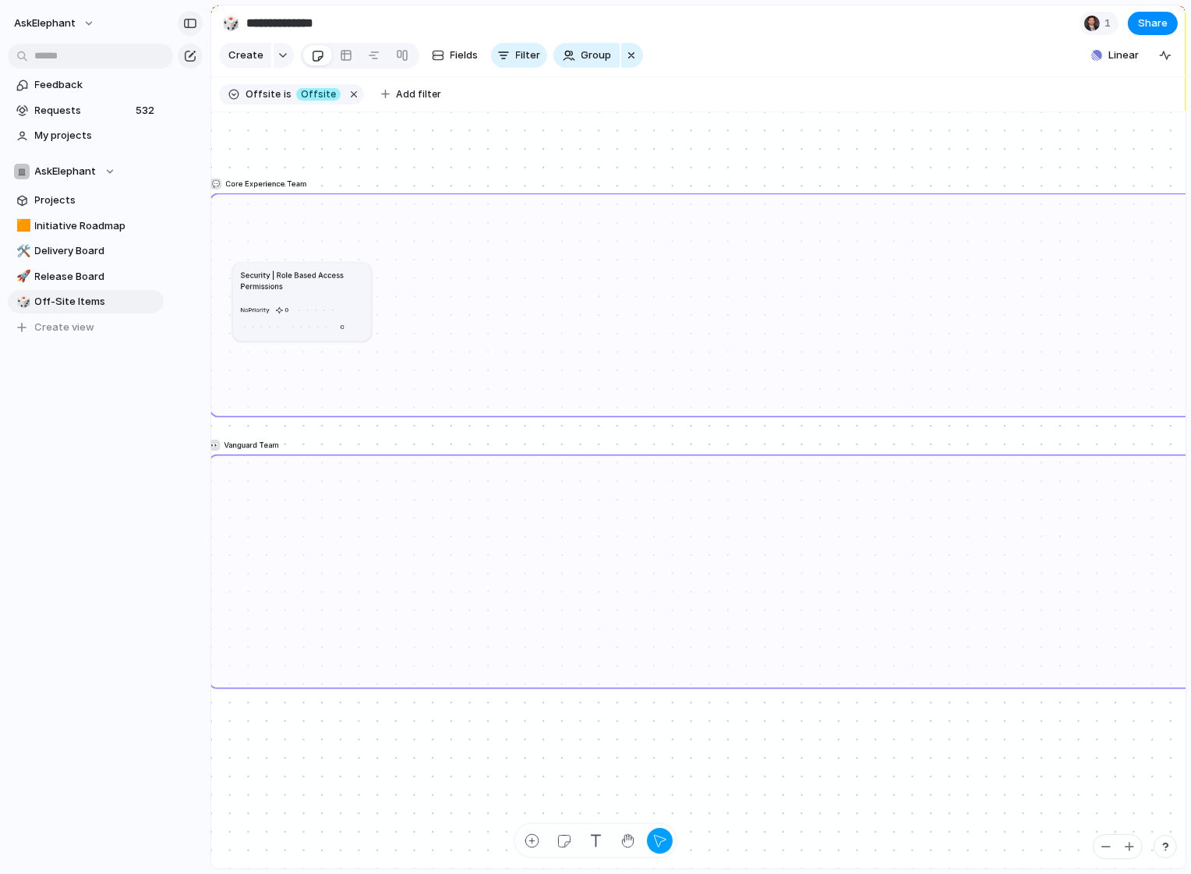
click at [193, 26] on div "button" at bounding box center [190, 23] width 14 height 11
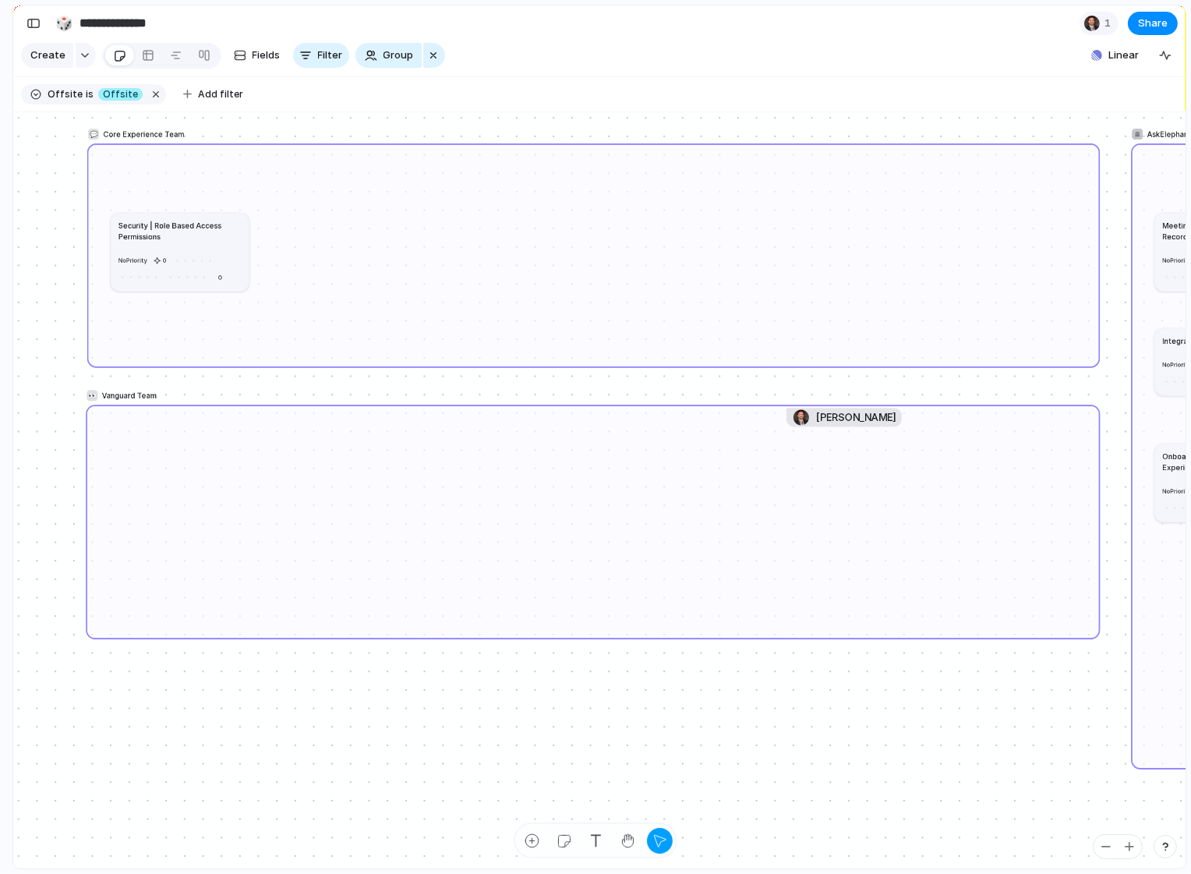
click at [1098, 500] on div "👀 Vanguard Team" at bounding box center [593, 521] width 1014 height 235
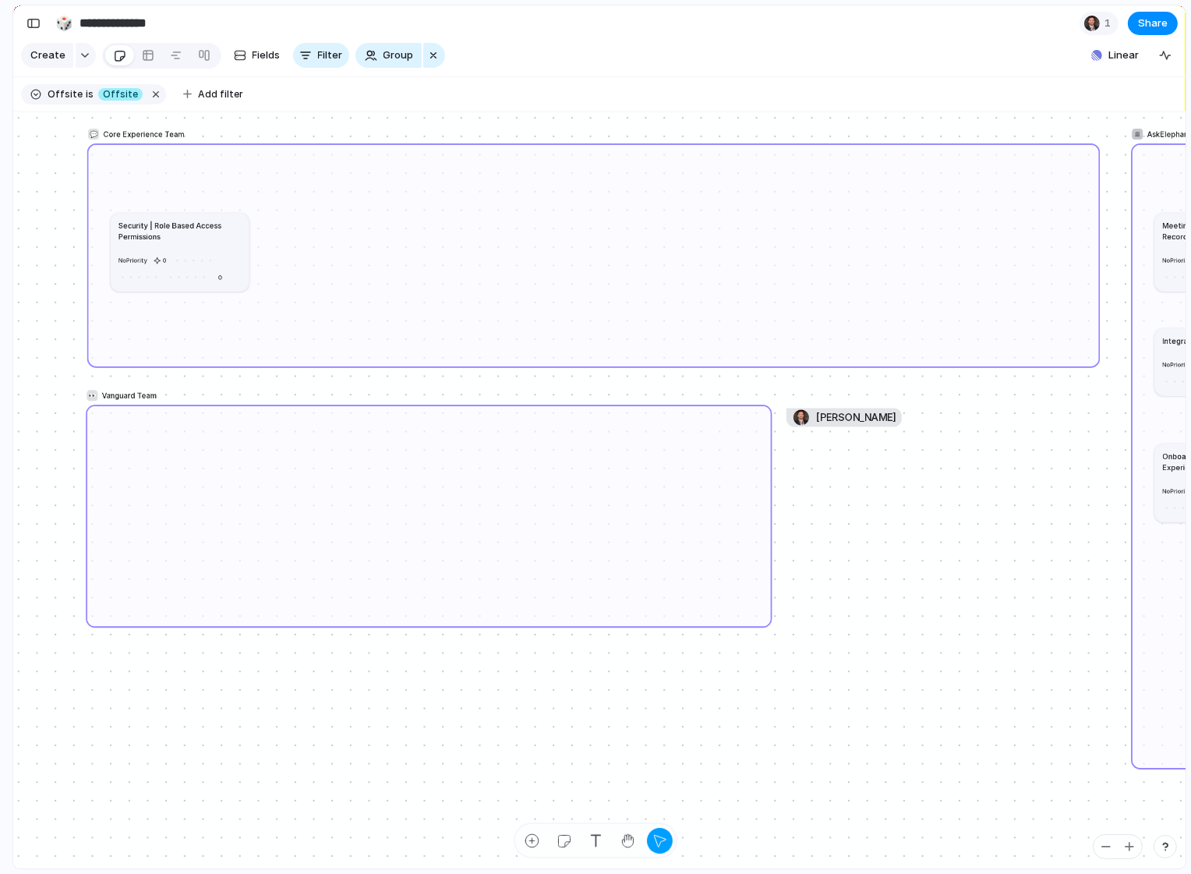
drag, startPoint x: 1093, startPoint y: 632, endPoint x: 765, endPoint y: 620, distance: 328.3
click at [765, 620] on div at bounding box center [767, 622] width 7 height 7
click at [913, 354] on div "💬 Core Experience Team" at bounding box center [593, 255] width 1012 height 224
drag, startPoint x: 1093, startPoint y: 363, endPoint x: 765, endPoint y: 371, distance: 329.0
click at [765, 371] on div at bounding box center [765, 369] width 7 height 7
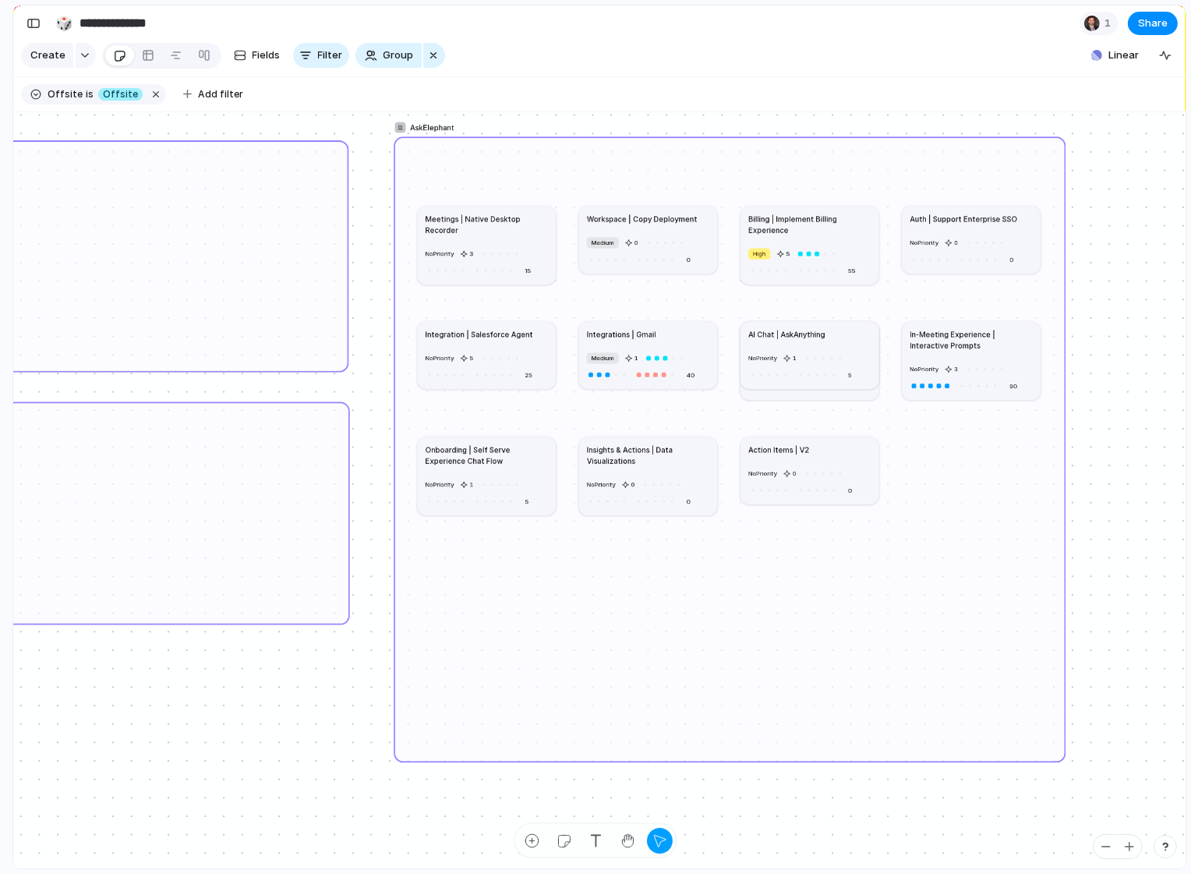
drag, startPoint x: 782, startPoint y: 159, endPoint x: 467, endPoint y: 155, distance: 314.9
click at [467, 155] on div "AskElephant" at bounding box center [730, 449] width 672 height 626
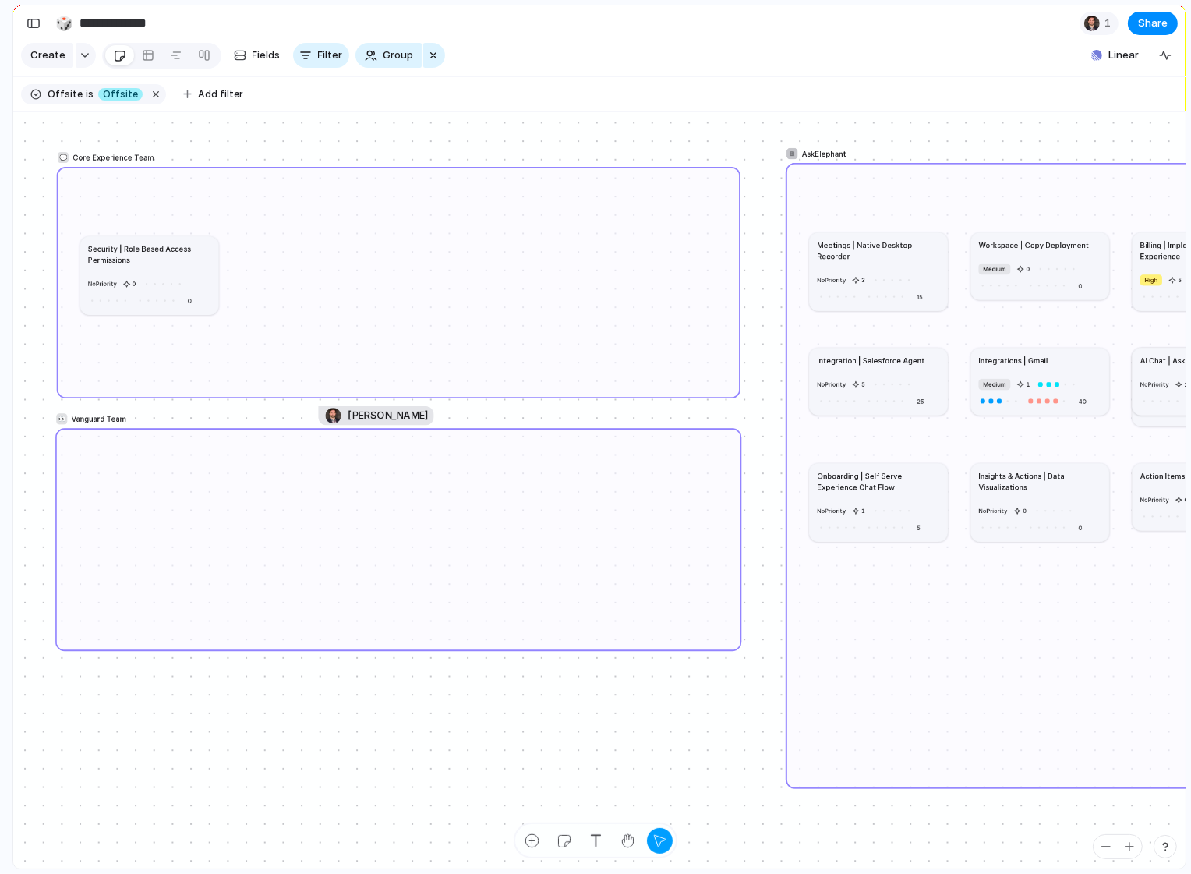
click at [634, 99] on section "Offsite is Offsite Add filter" at bounding box center [599, 94] width 1172 height 35
